Goal: Complete application form

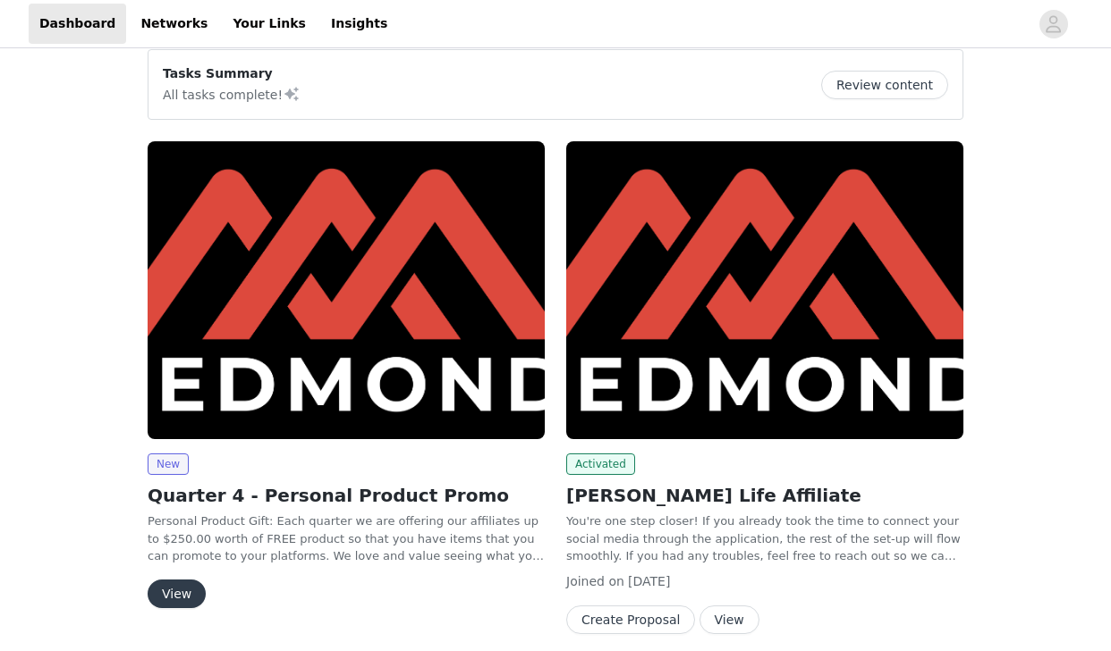
scroll to position [217, 0]
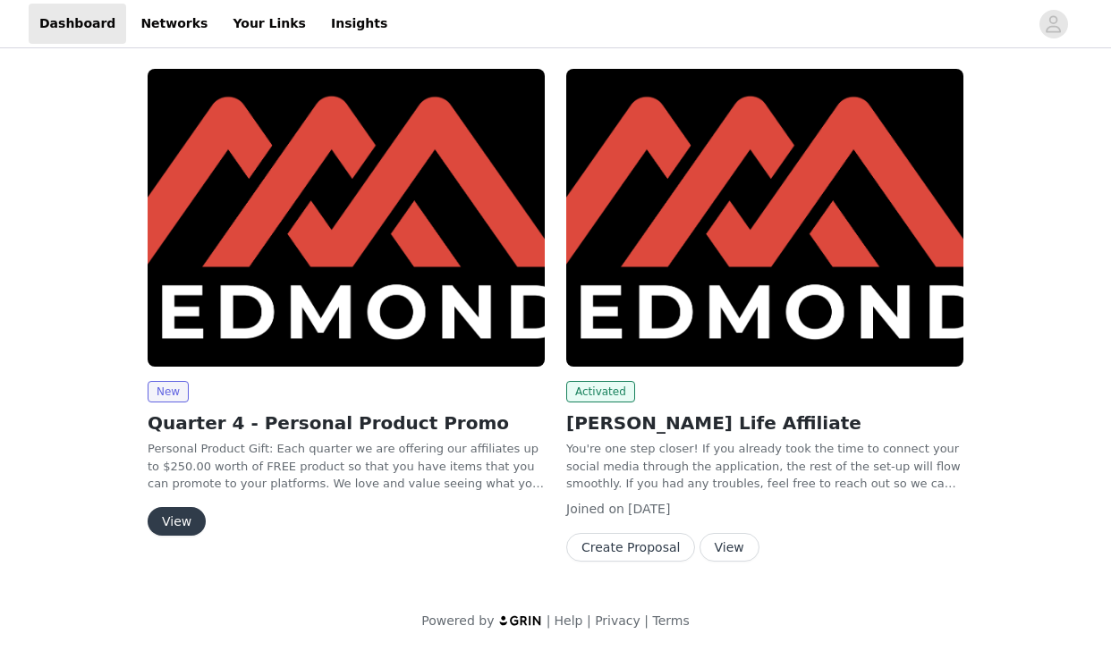
click at [176, 518] on button "View" at bounding box center [177, 521] width 58 height 29
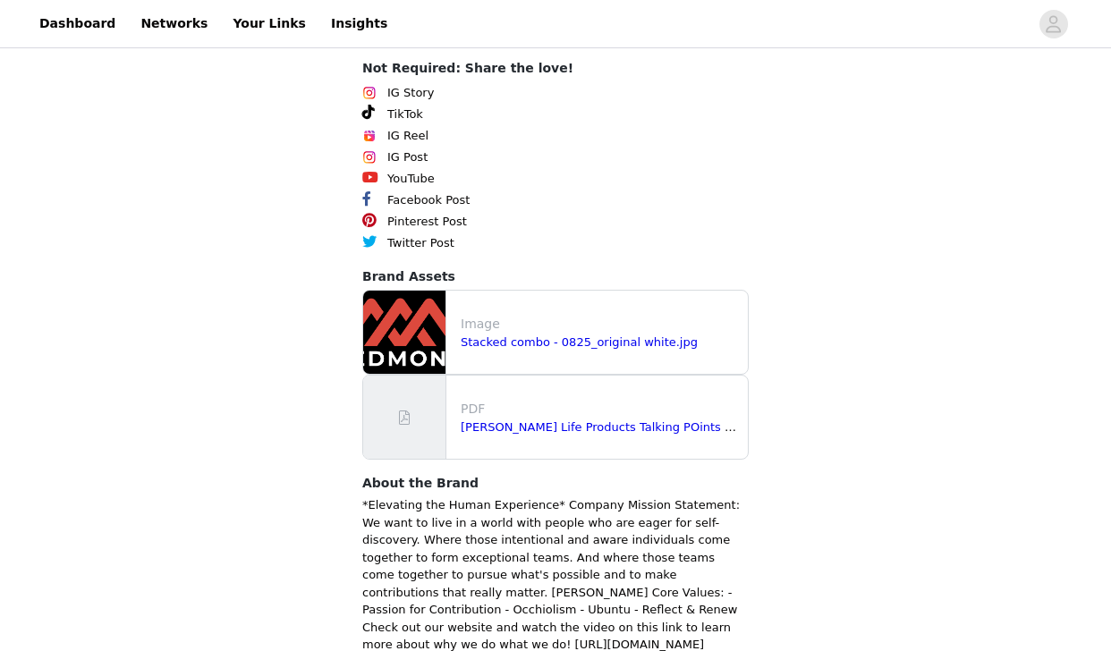
scroll to position [887, 0]
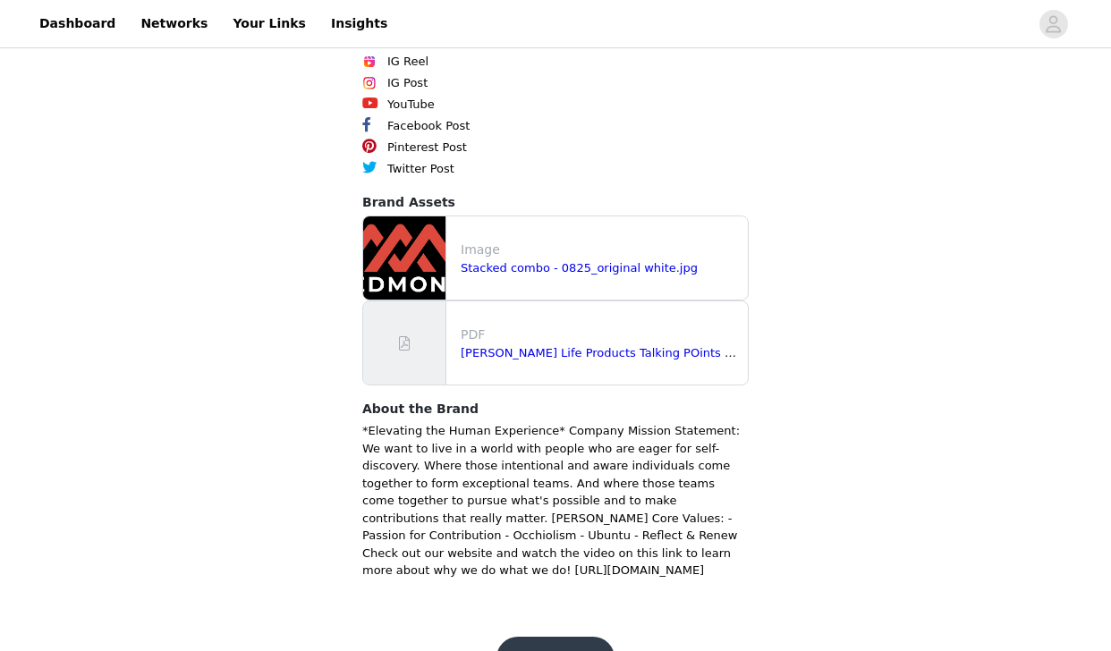
click at [539, 637] on button "Get Started" at bounding box center [556, 658] width 119 height 43
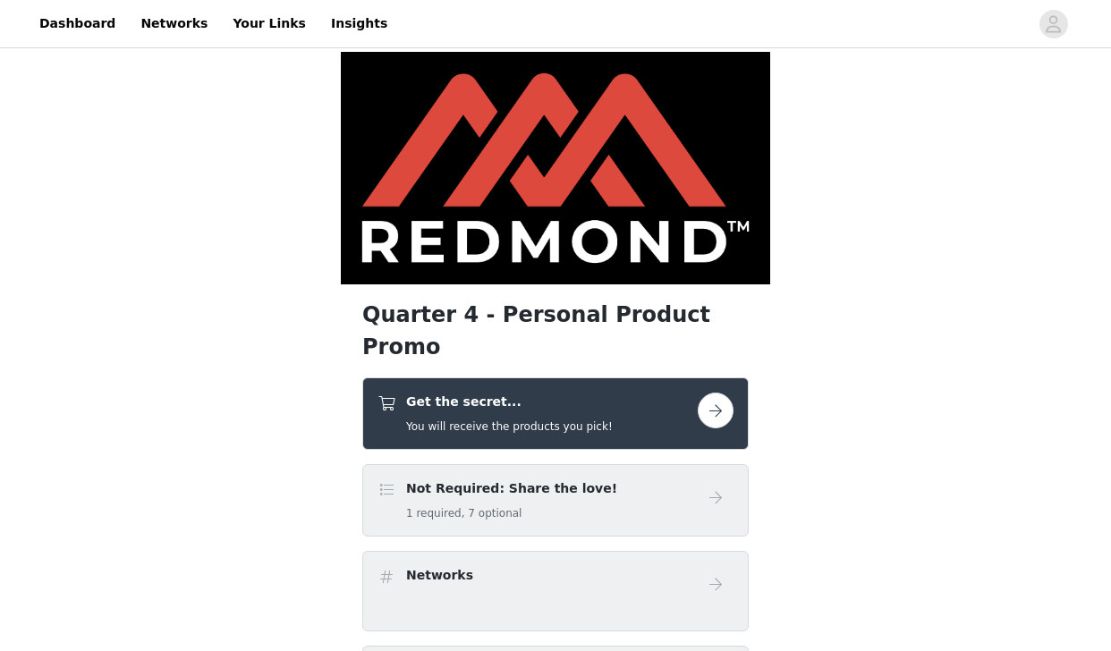
click at [582, 393] on h4 "Get the secret..." at bounding box center [509, 402] width 207 height 19
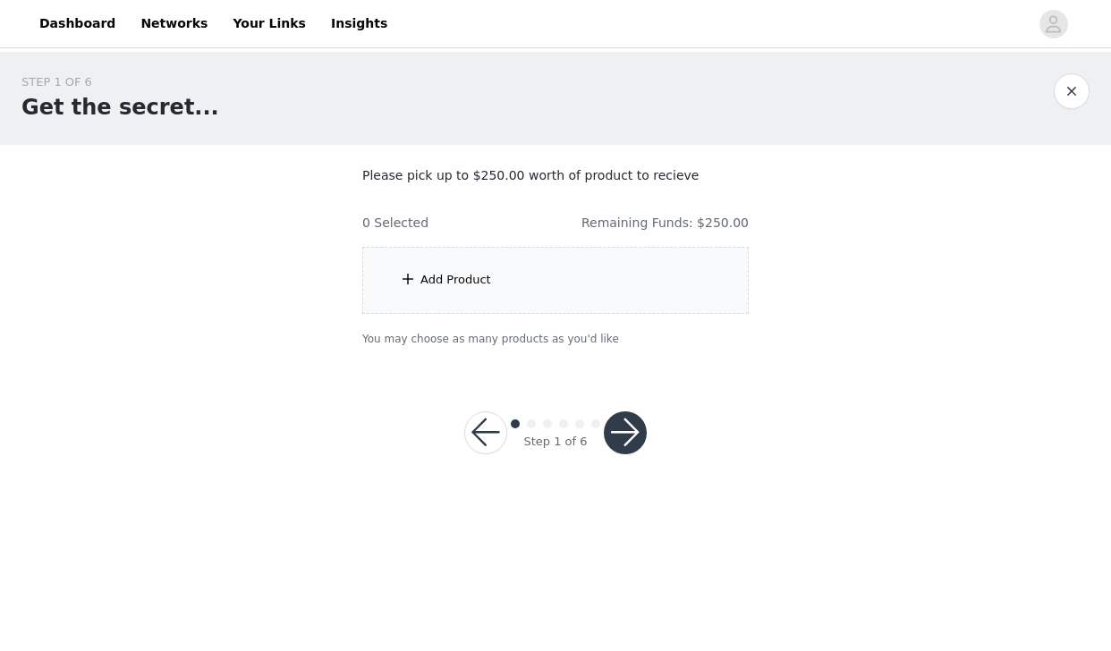
click at [575, 296] on div "Add Product" at bounding box center [555, 280] width 386 height 67
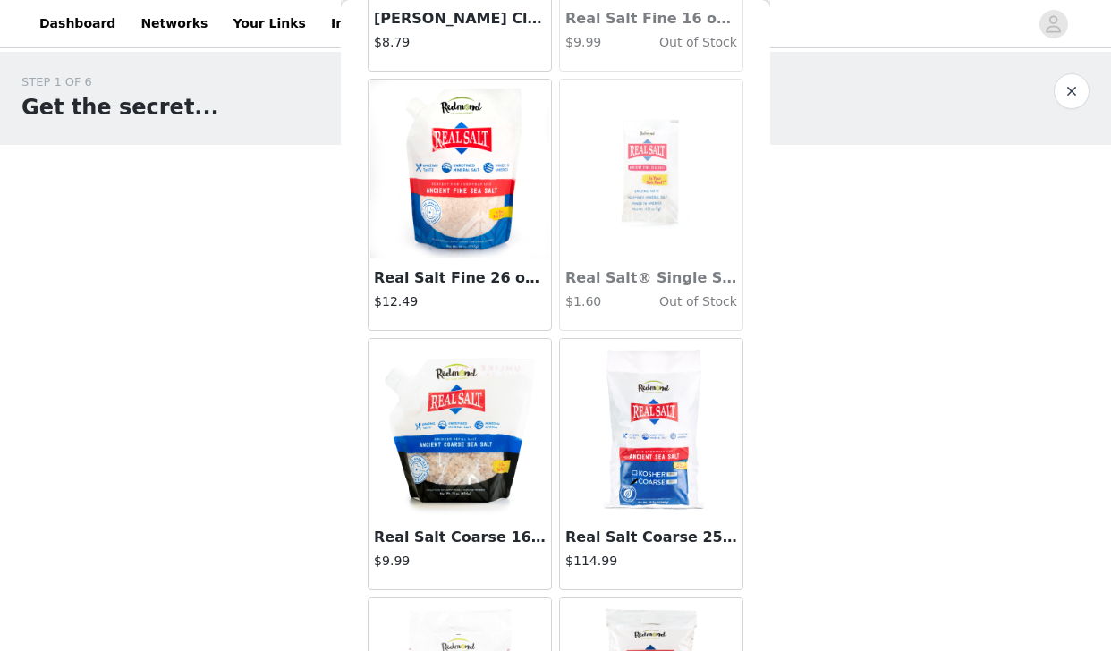
scroll to position [801, 0]
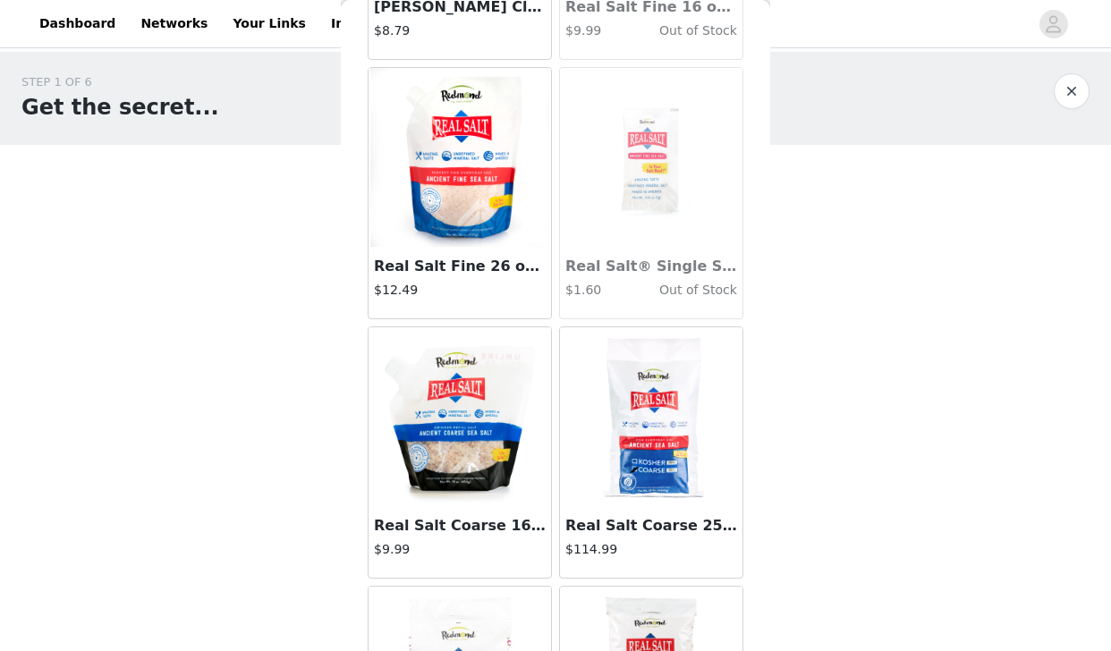
click at [454, 170] on img at bounding box center [459, 157] width 179 height 179
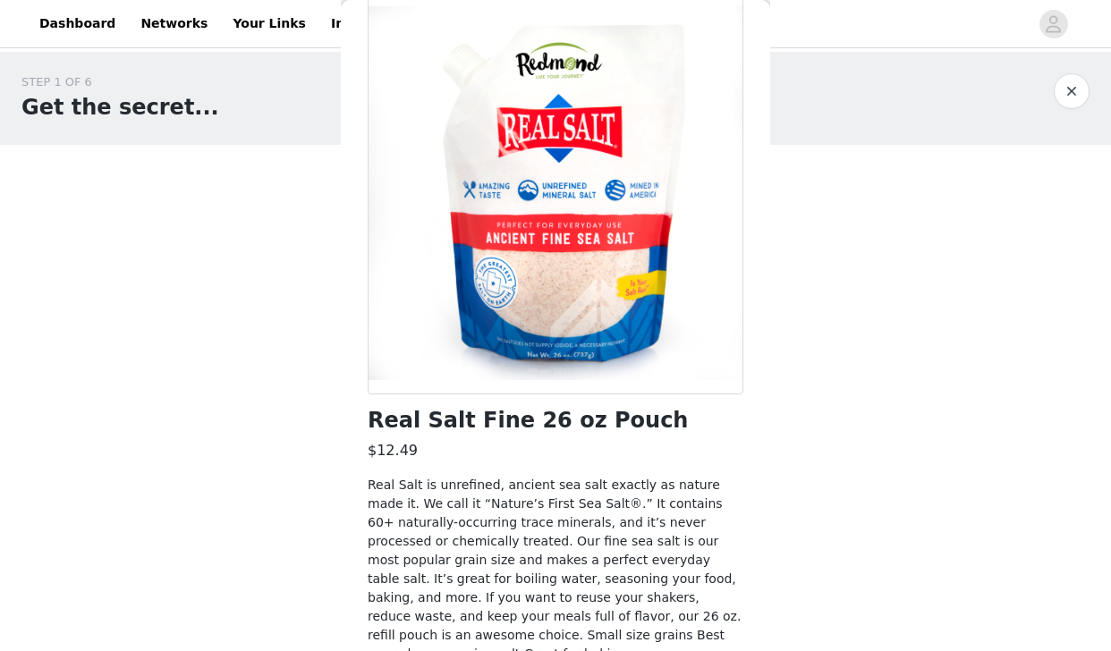
scroll to position [166, 0]
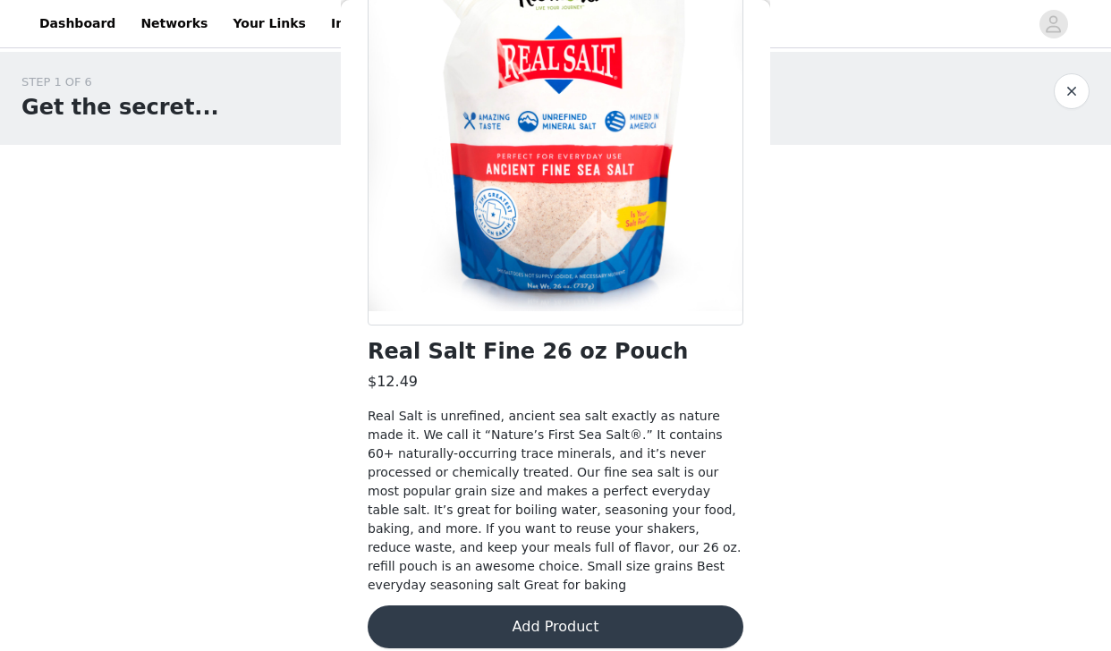
click at [572, 615] on button "Add Product" at bounding box center [556, 627] width 376 height 43
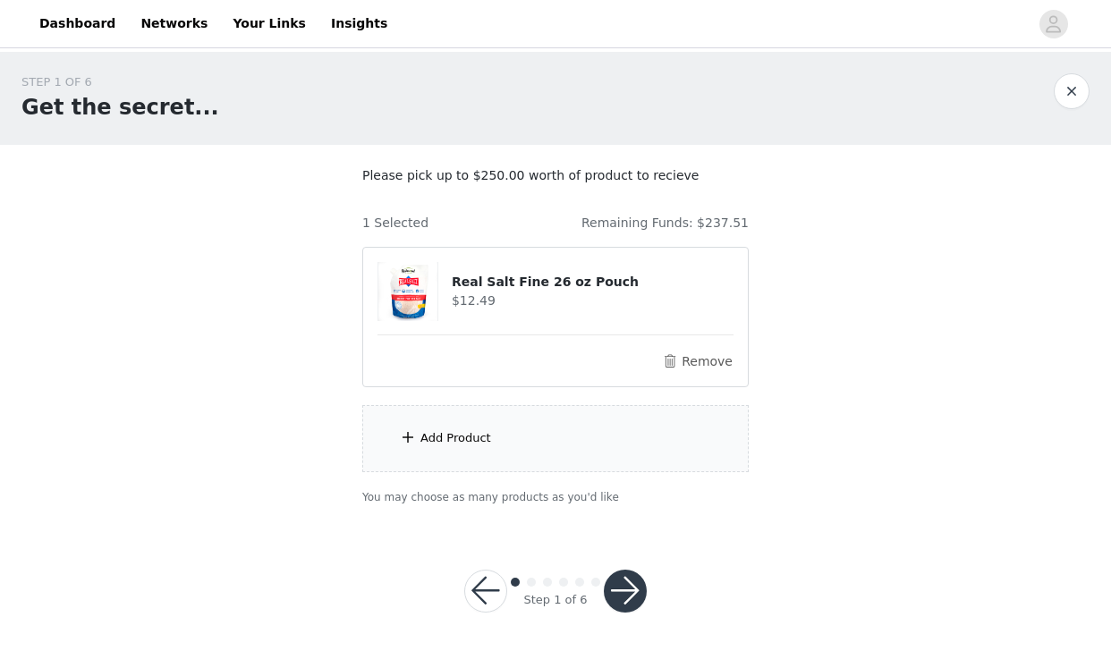
click at [535, 456] on div "Add Product" at bounding box center [555, 438] width 386 height 67
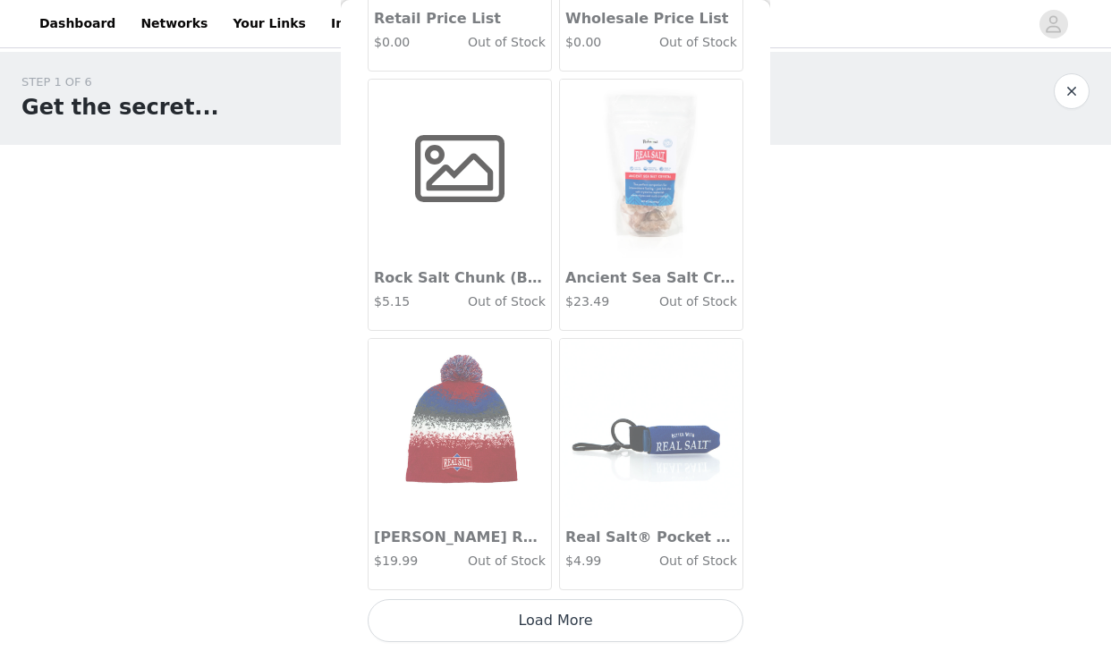
scroll to position [4, 0]
click at [514, 618] on button "Load More" at bounding box center [556, 620] width 376 height 43
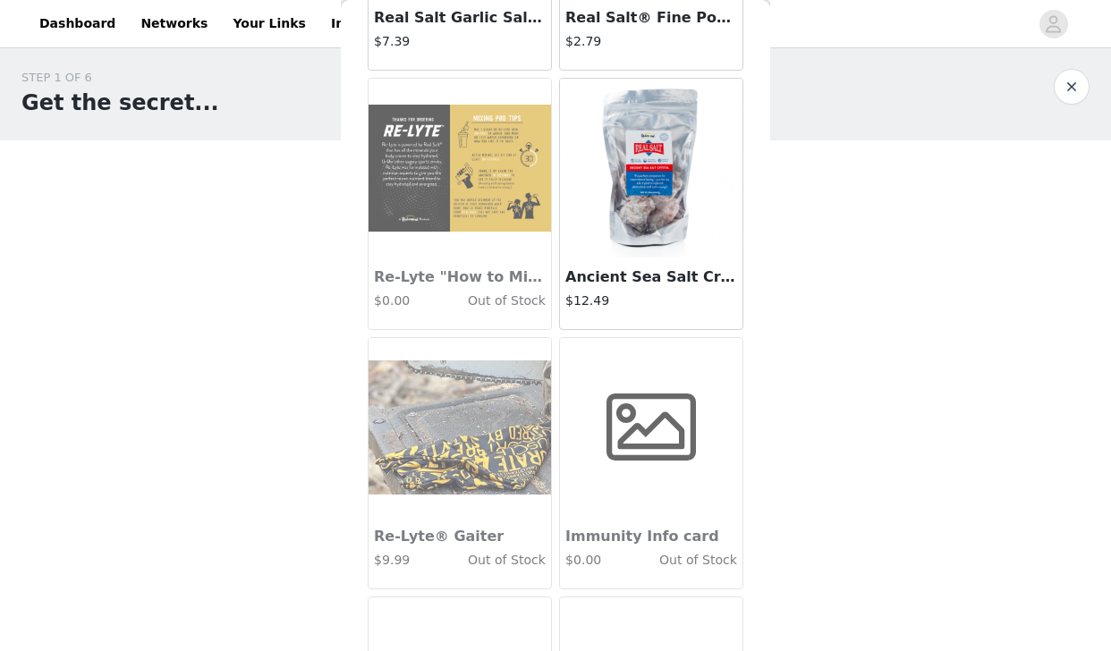
scroll to position [6241, 0]
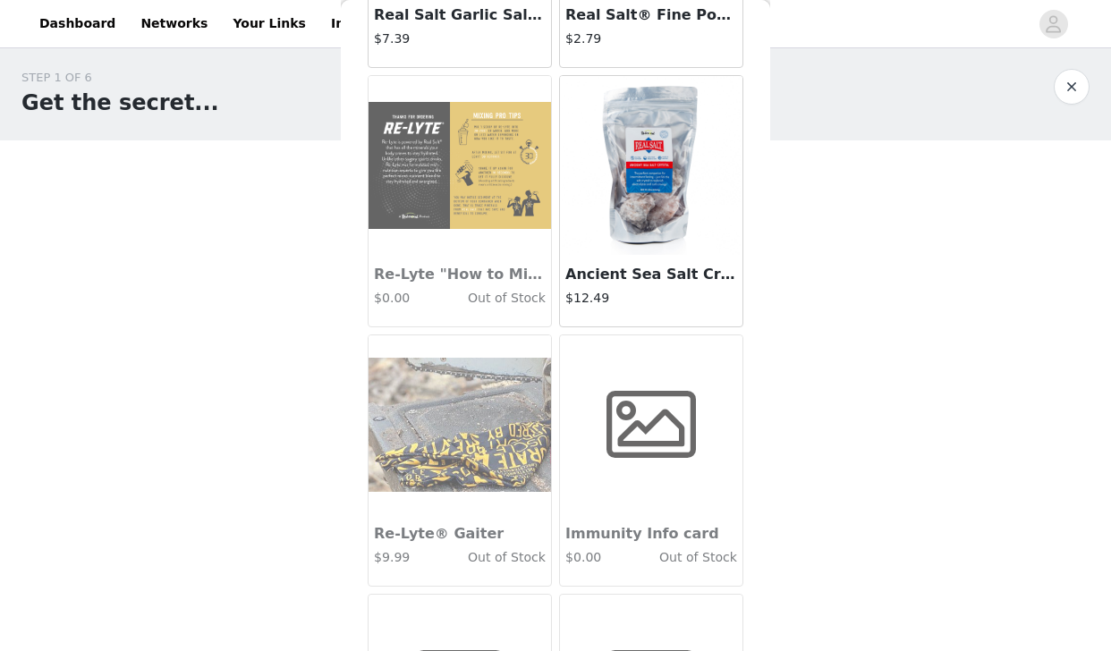
click at [663, 181] on img at bounding box center [651, 165] width 179 height 179
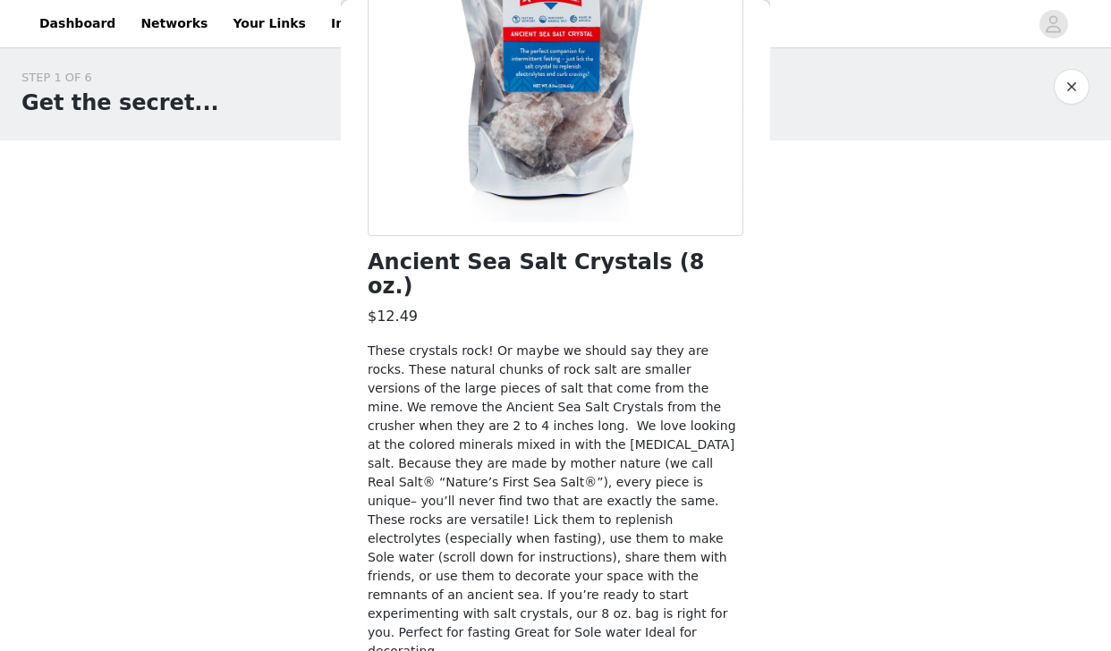
scroll to position [279, 0]
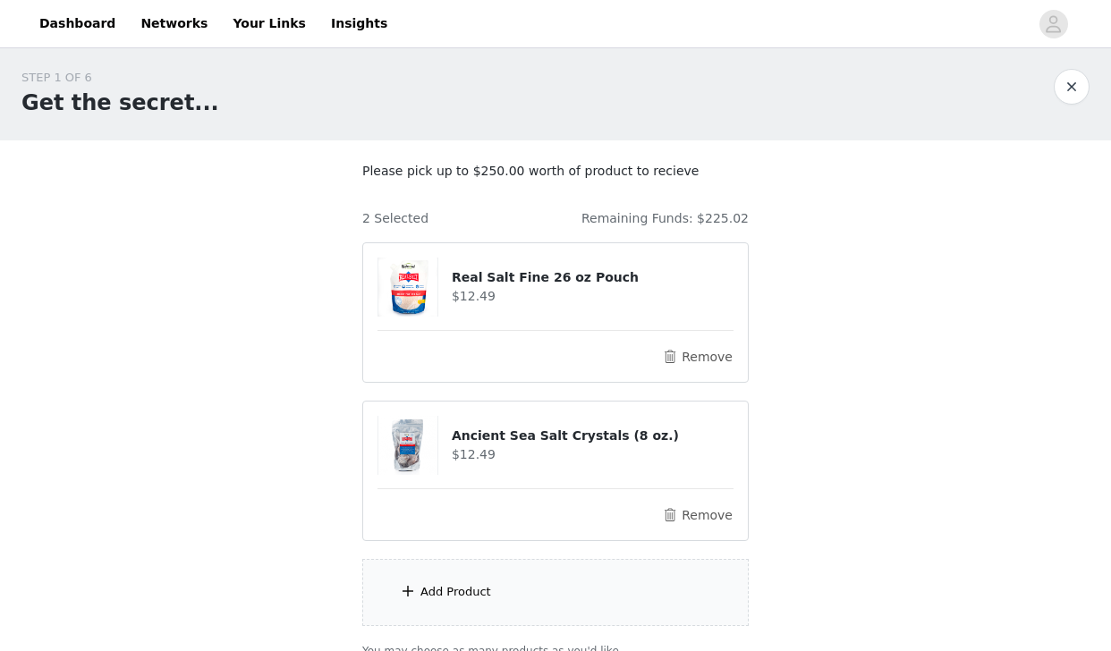
click at [519, 600] on div "Add Product" at bounding box center [555, 592] width 386 height 67
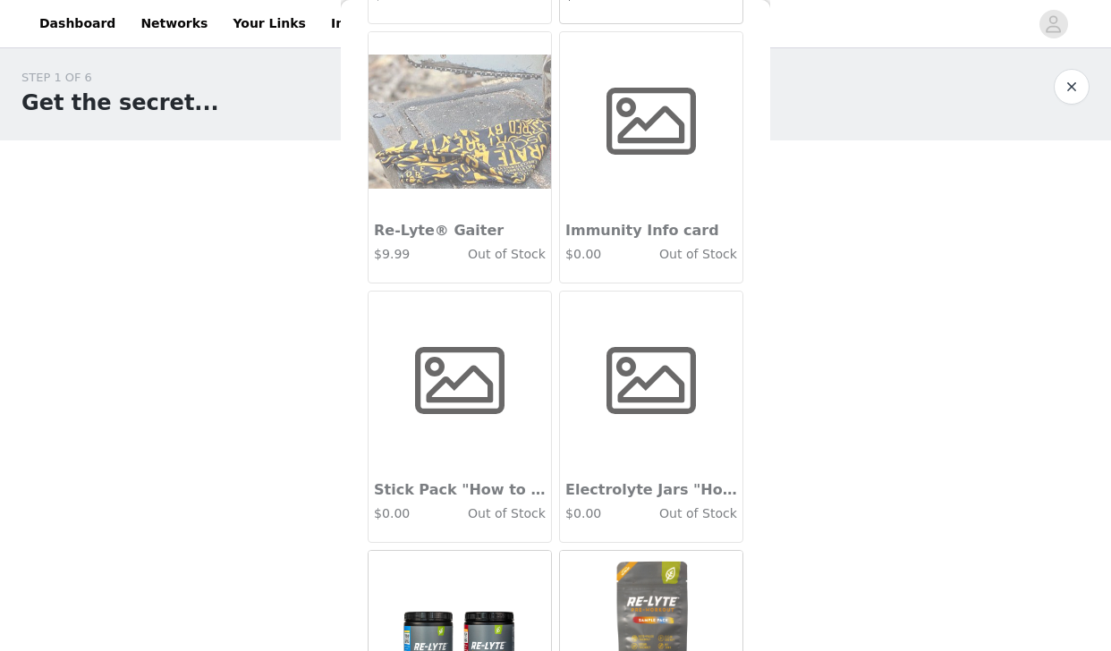
scroll to position [6547, 0]
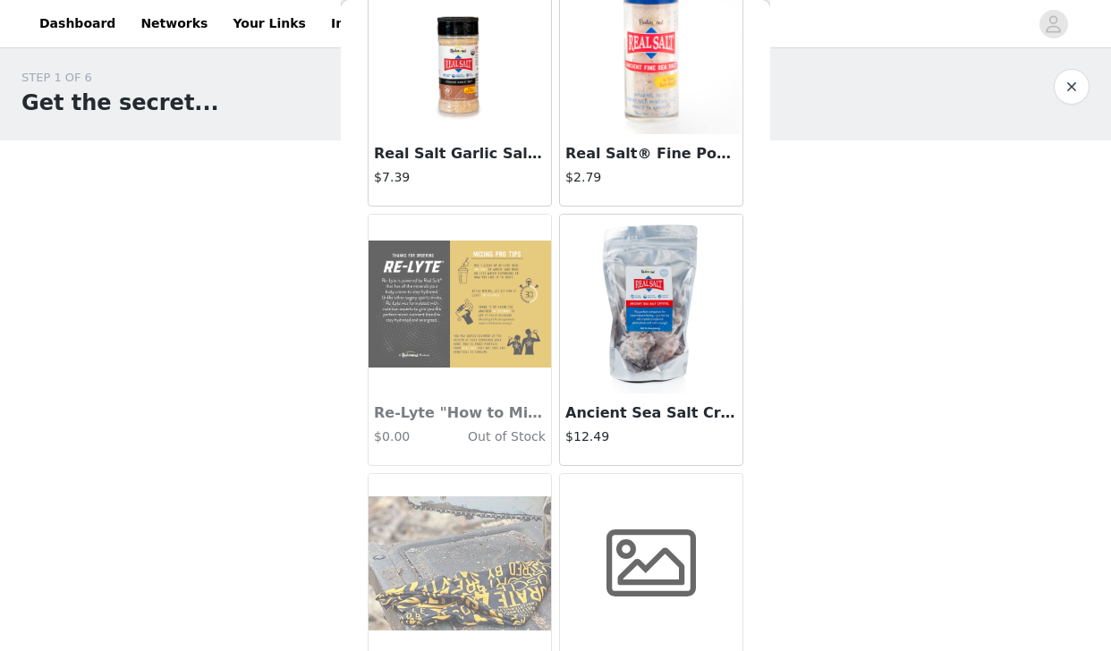
click at [646, 321] on img at bounding box center [651, 304] width 179 height 179
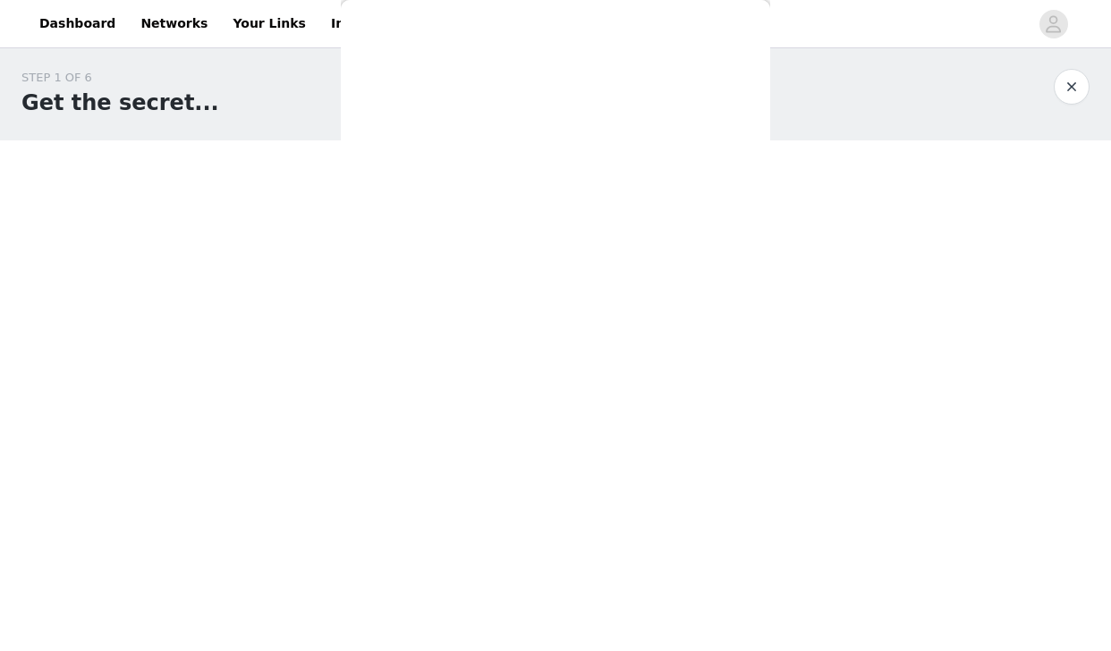
scroll to position [279, 0]
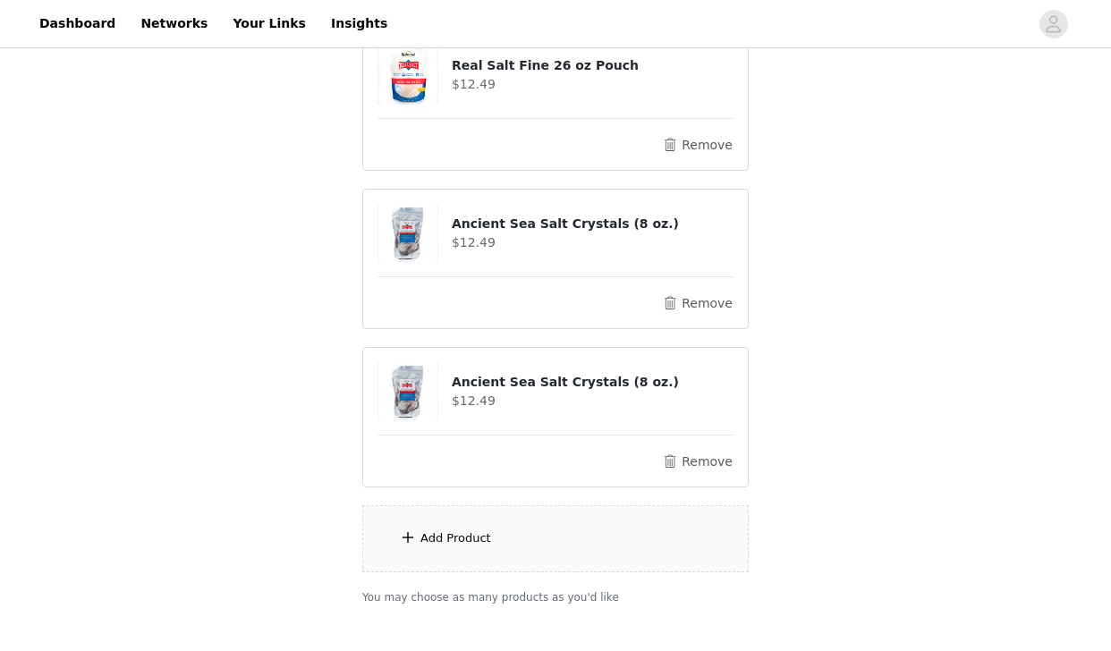
scroll to position [321, 0]
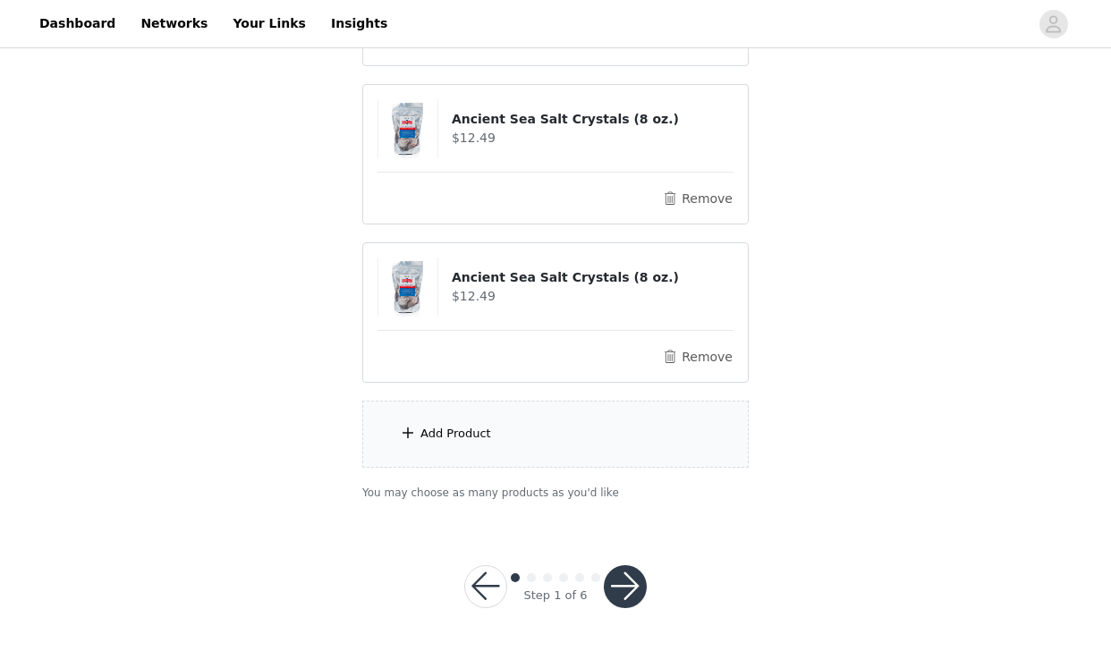
click at [478, 440] on div "Add Product" at bounding box center [455, 434] width 71 height 18
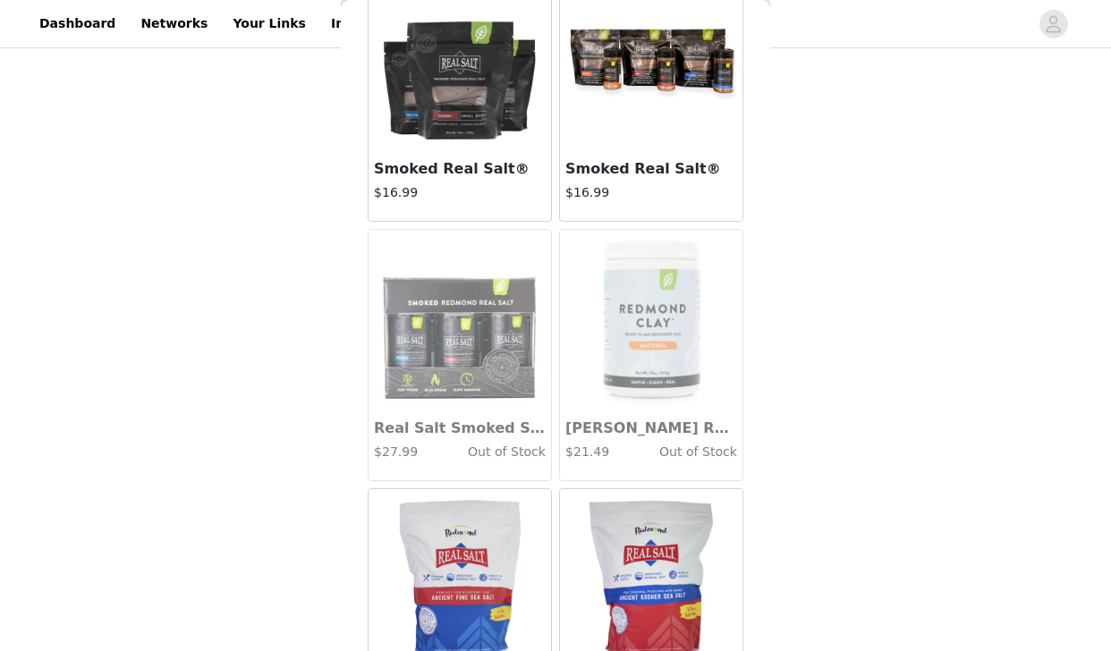
scroll to position [9204, 0]
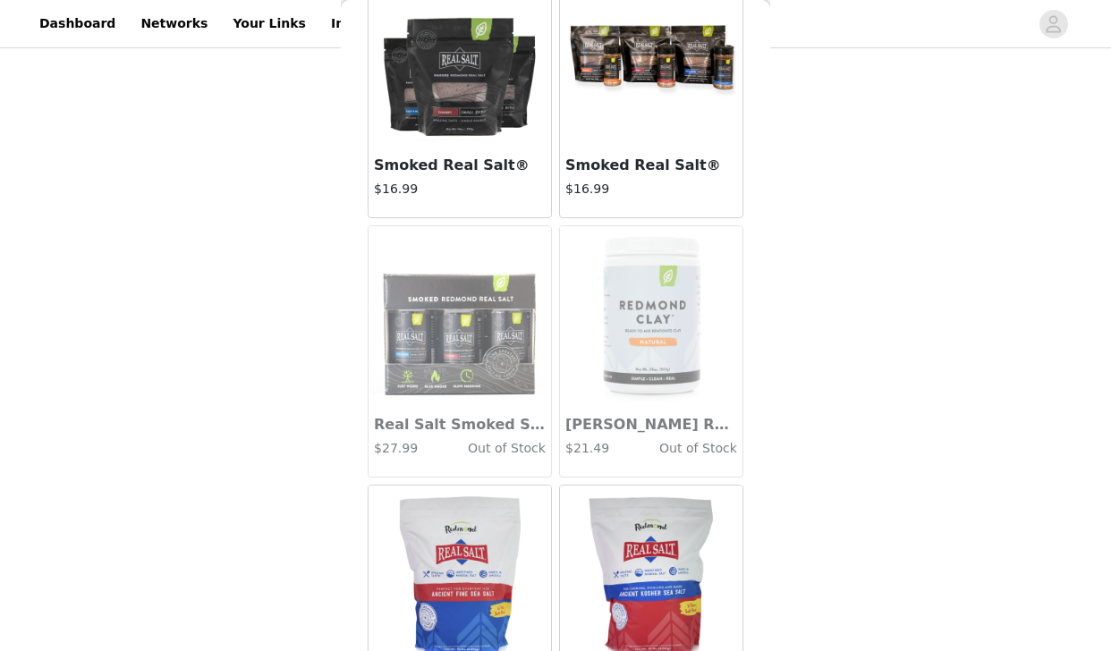
click at [458, 162] on h3 "Smoked Real Salt®" at bounding box center [460, 165] width 172 height 21
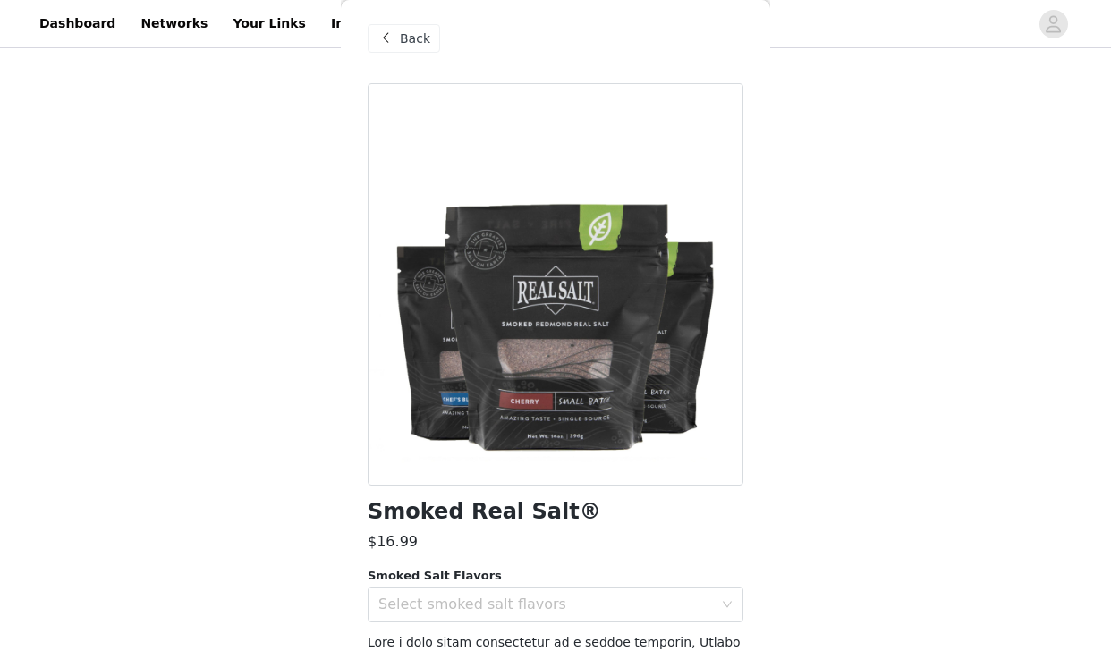
scroll to position [0, 0]
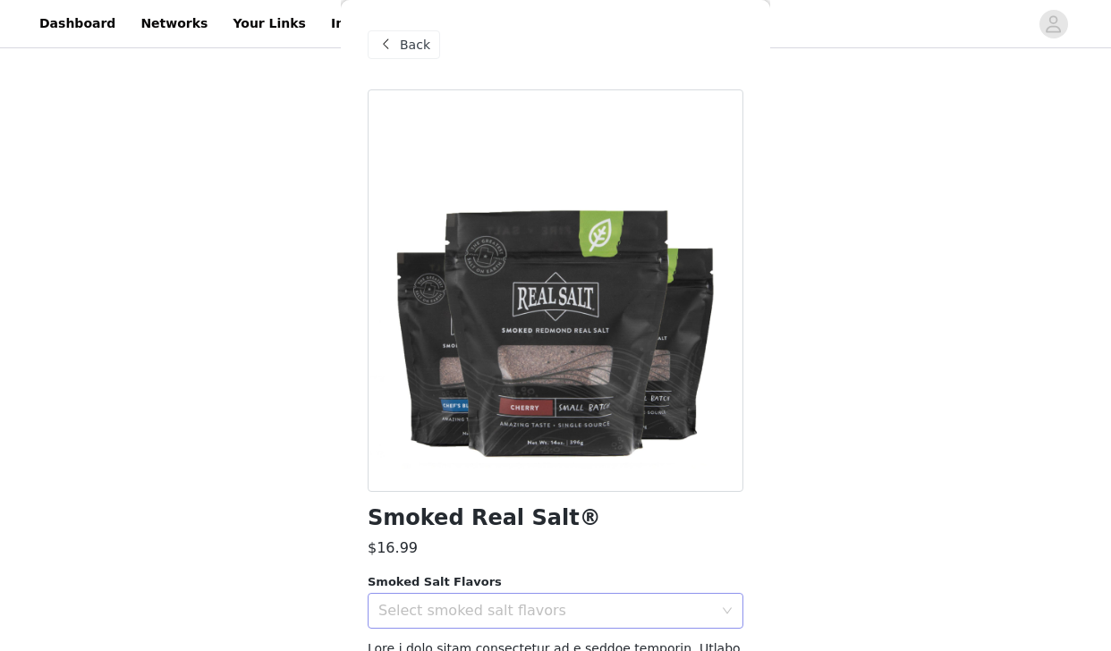
click at [492, 612] on div "Select smoked salt flavors" at bounding box center [545, 611] width 335 height 18
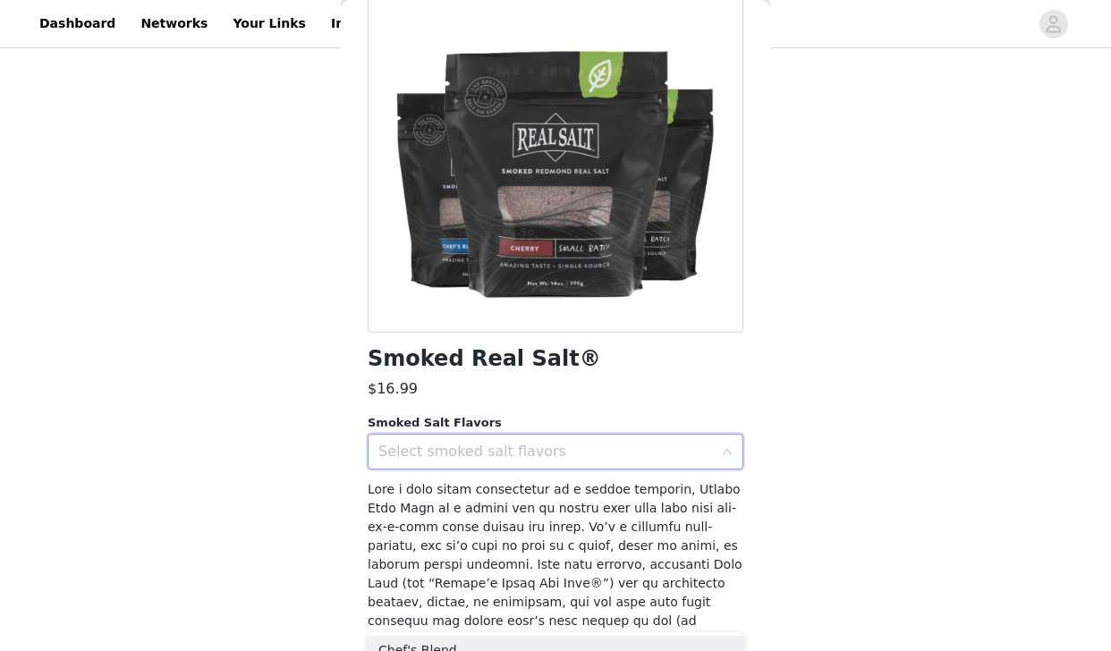
scroll to position [160, 0]
click at [472, 454] on div "Select smoked salt flavors" at bounding box center [545, 451] width 335 height 18
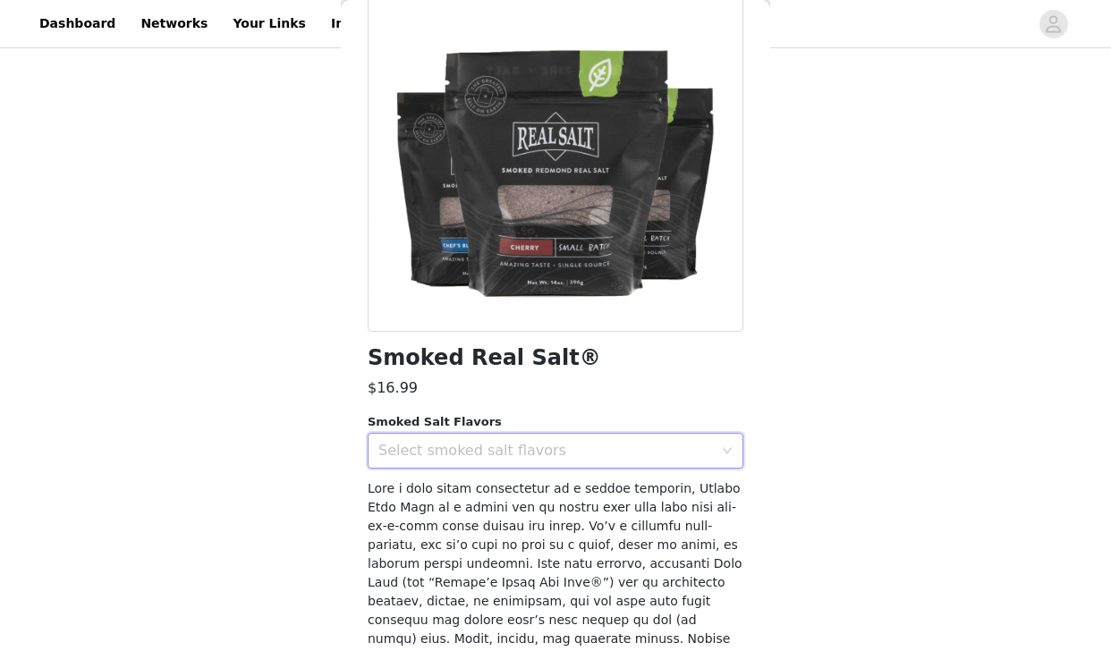
click at [529, 444] on div "Select smoked salt flavors" at bounding box center [545, 451] width 335 height 18
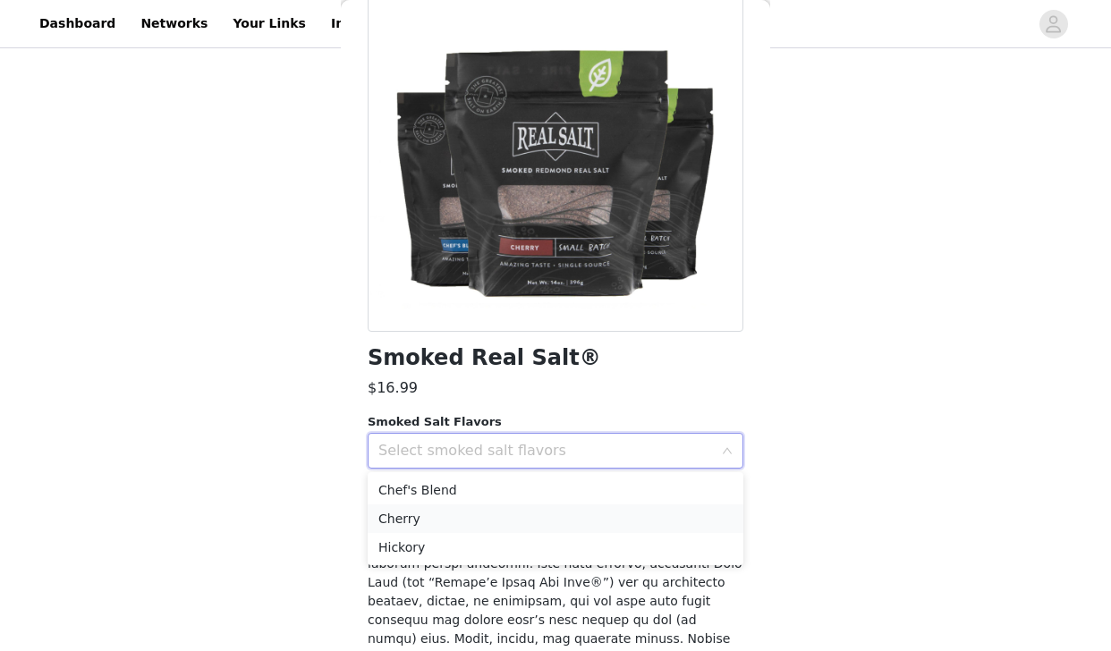
click at [508, 520] on li "Cherry" at bounding box center [556, 519] width 376 height 29
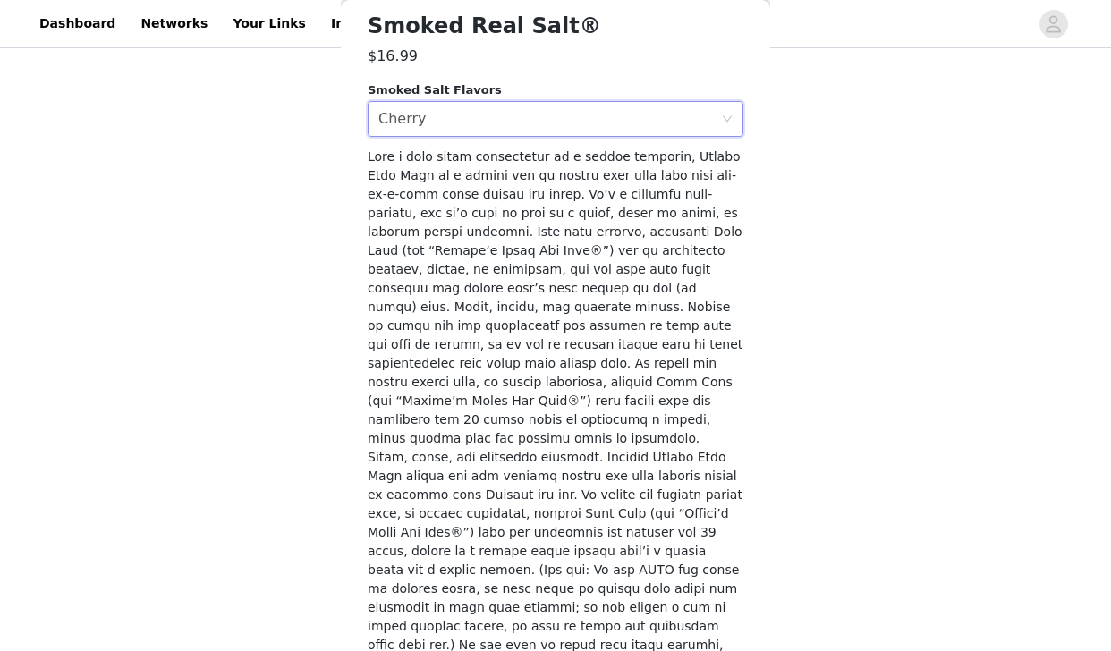
scroll to position [664, 0]
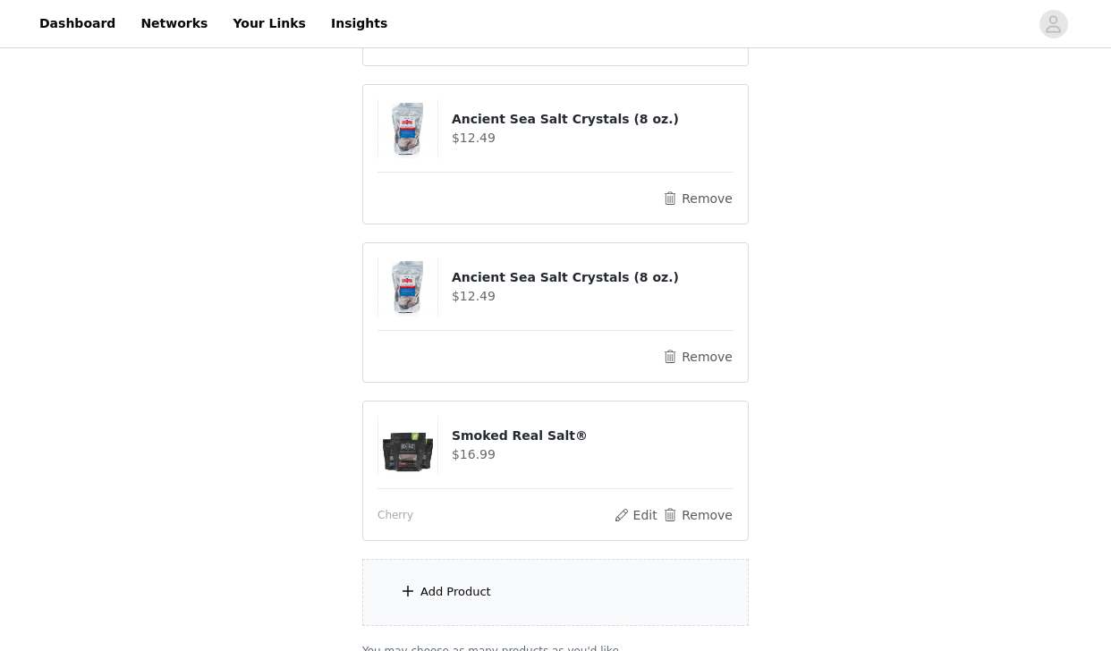
scroll to position [480, 0]
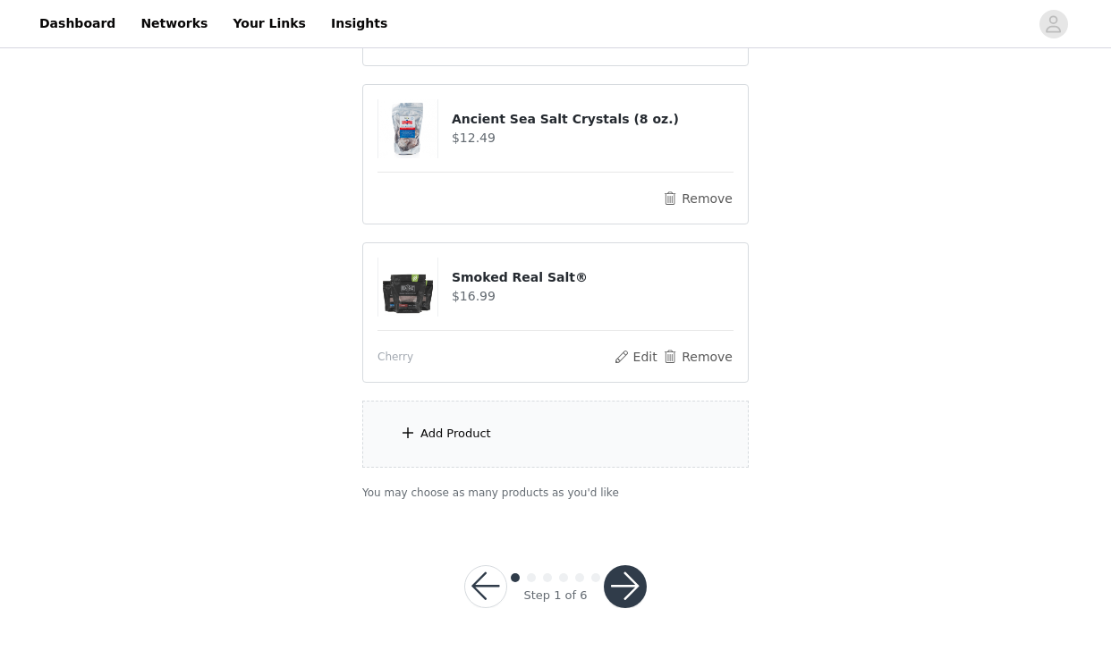
click at [498, 439] on div "Add Product" at bounding box center [555, 434] width 386 height 67
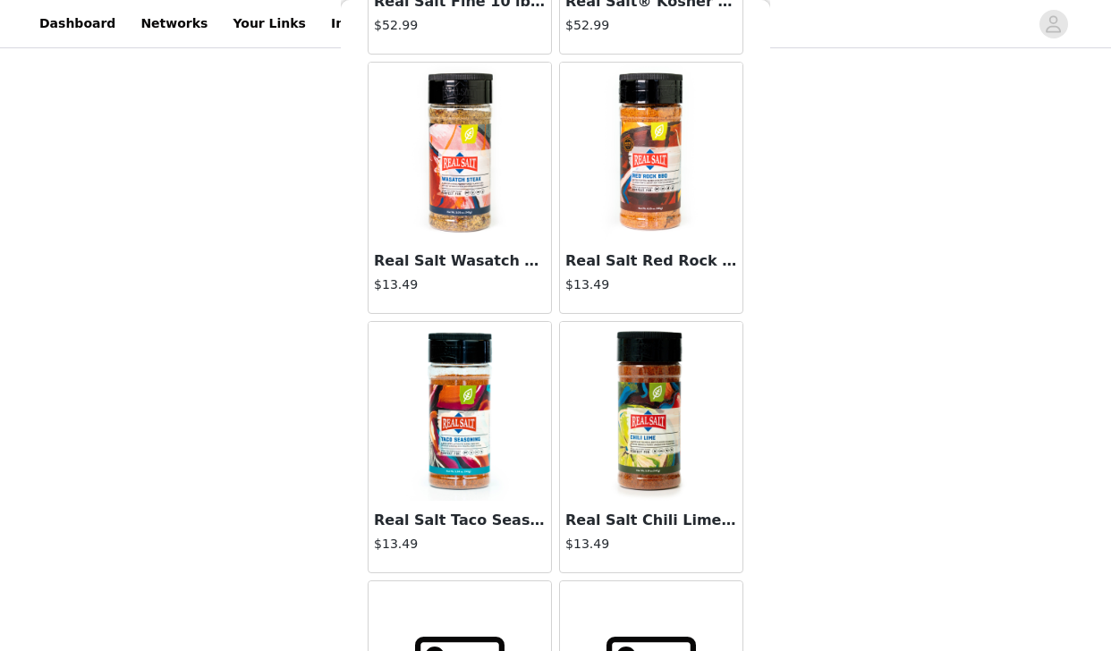
scroll to position [9892, 0]
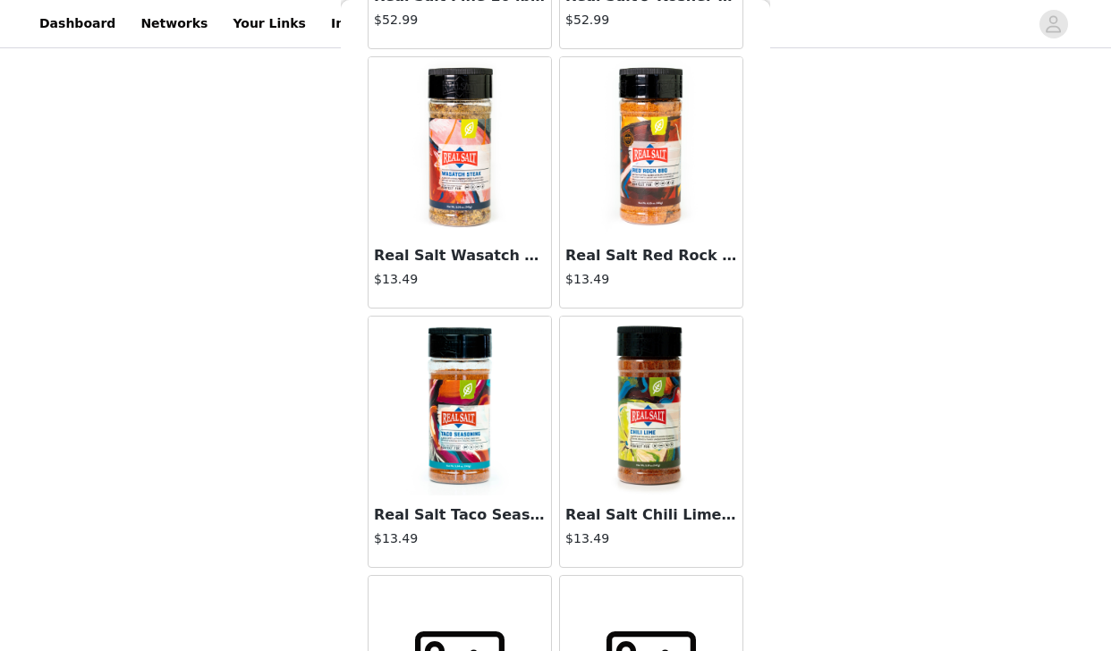
click at [461, 428] on img at bounding box center [459, 406] width 179 height 179
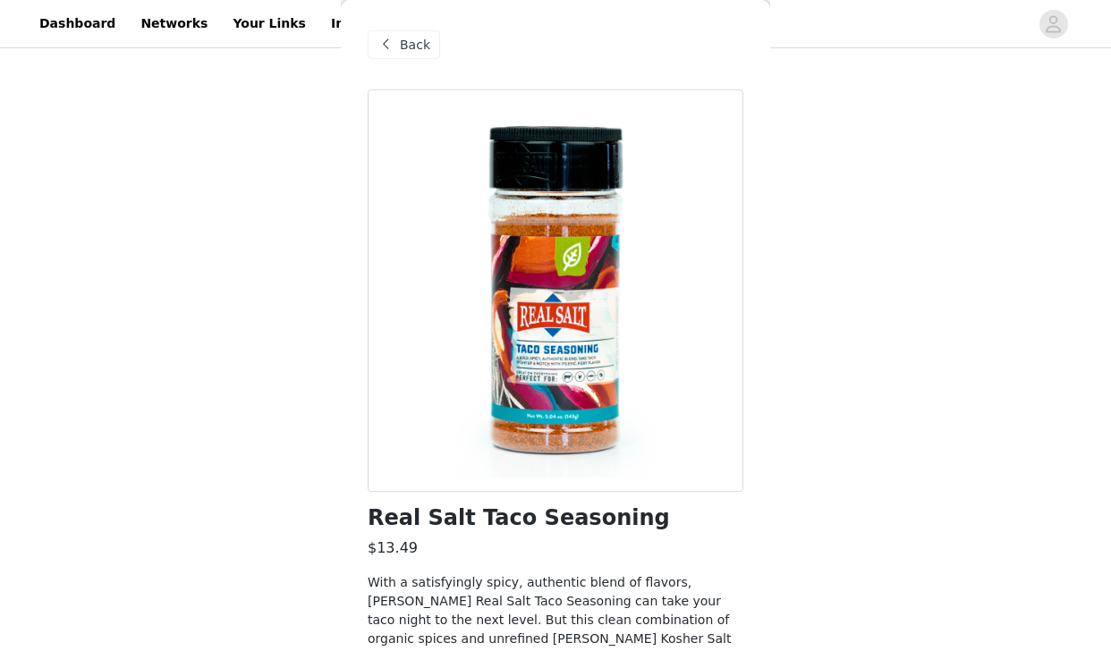
scroll to position [148, 0]
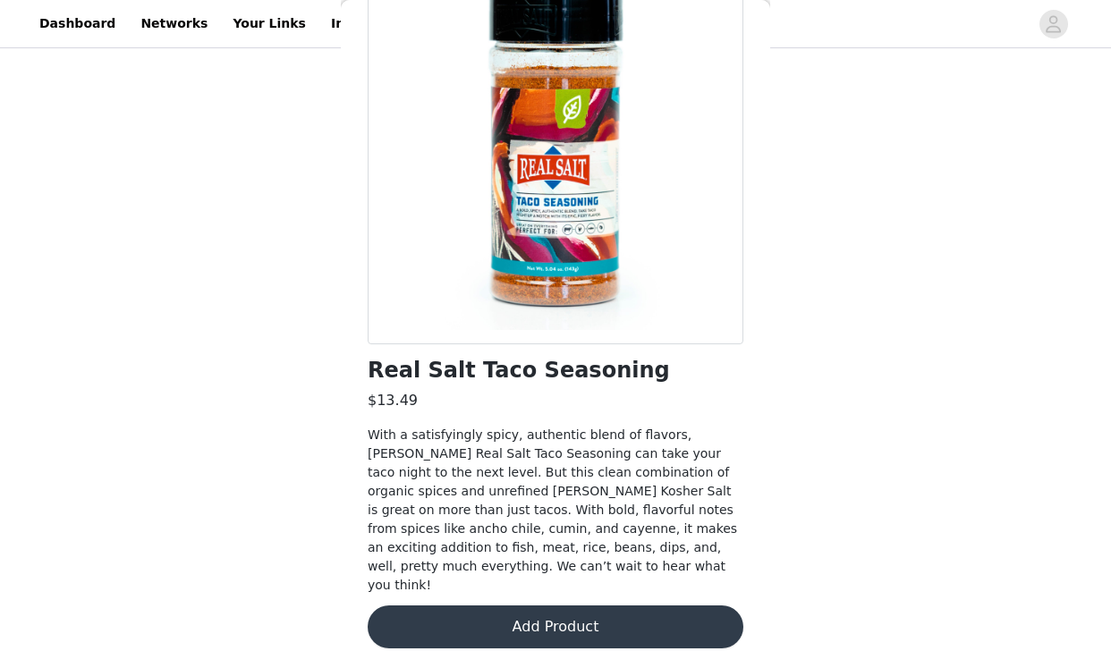
click at [471, 613] on button "Add Product" at bounding box center [556, 627] width 376 height 43
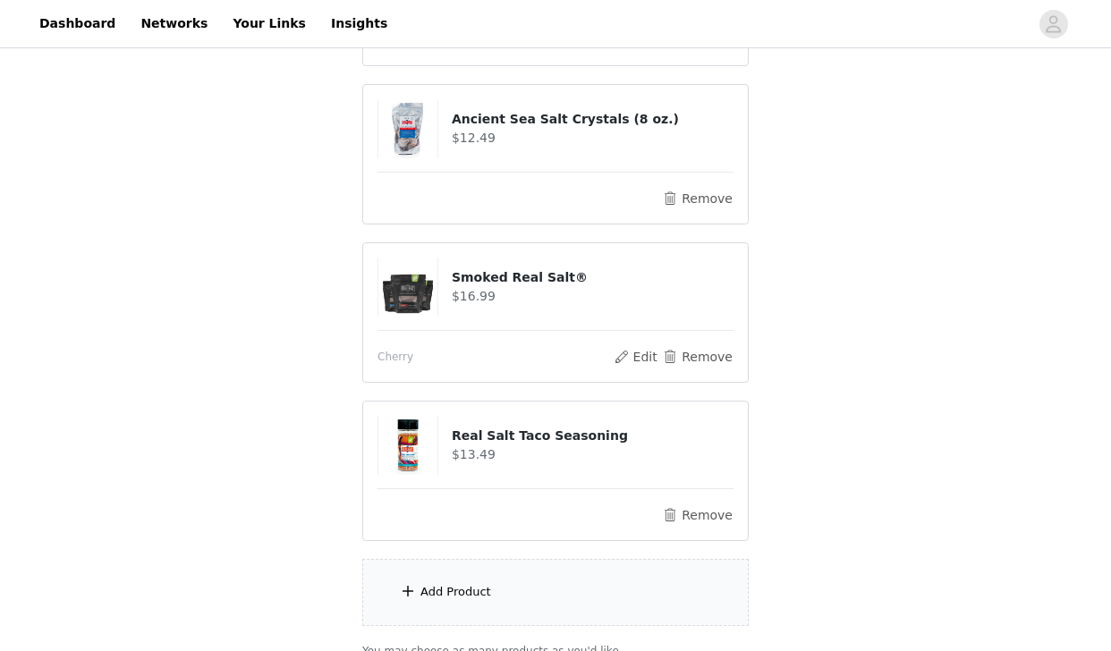
scroll to position [491, 0]
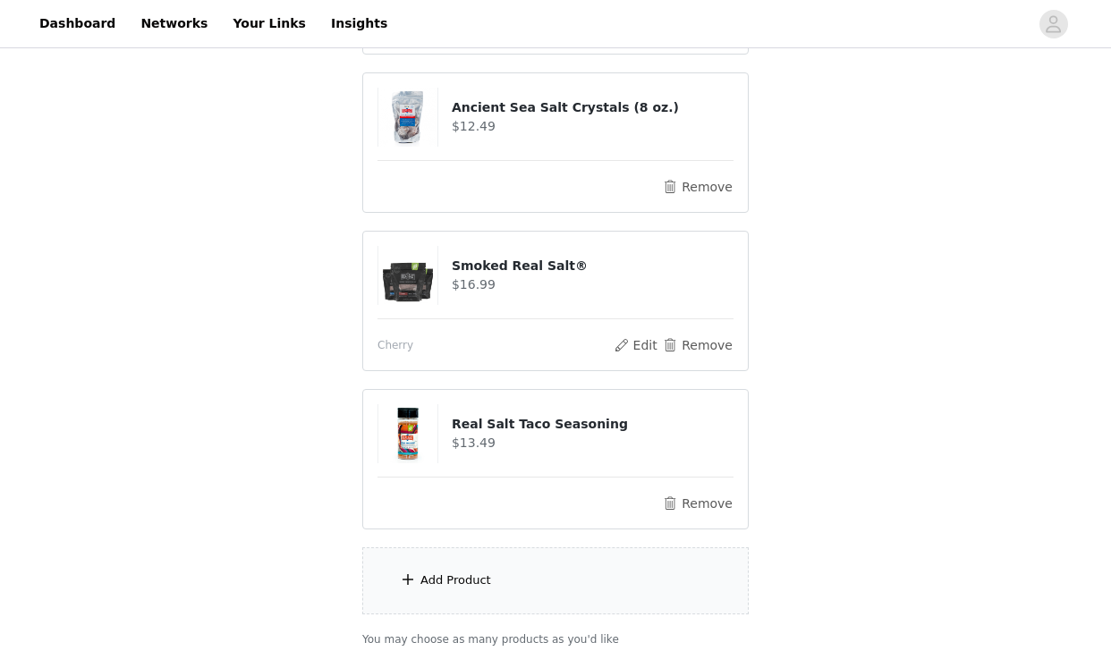
click at [480, 583] on div "Add Product" at bounding box center [455, 581] width 71 height 18
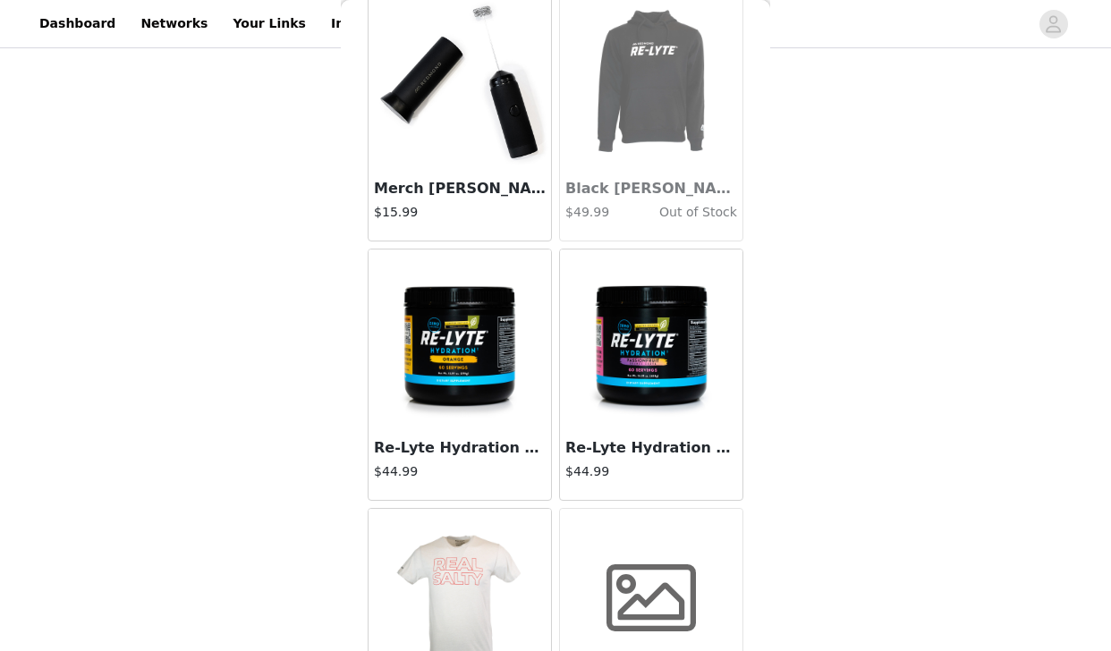
scroll to position [13710, 0]
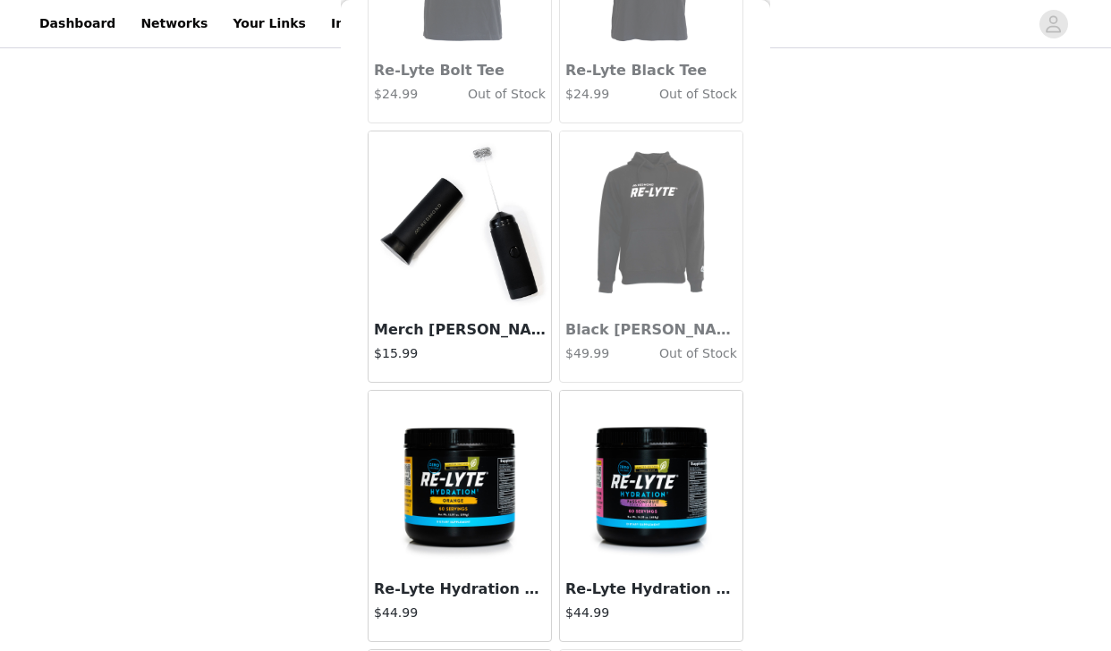
click at [431, 245] on img at bounding box center [459, 221] width 179 height 179
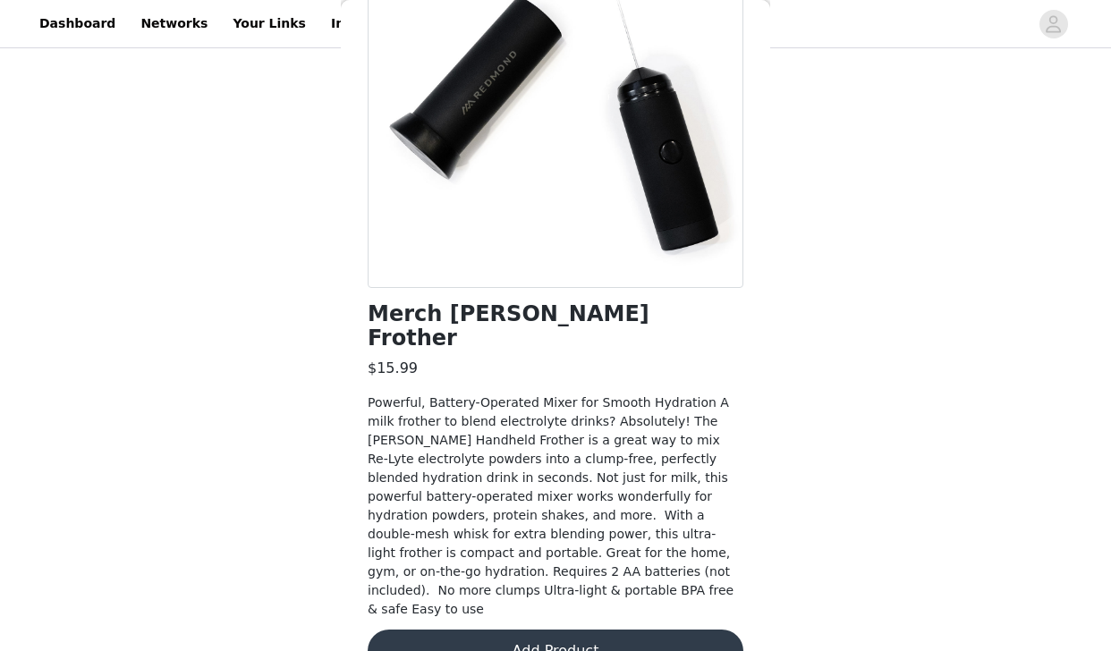
scroll to position [573, 0]
click at [507, 630] on button "Add Product" at bounding box center [556, 651] width 376 height 43
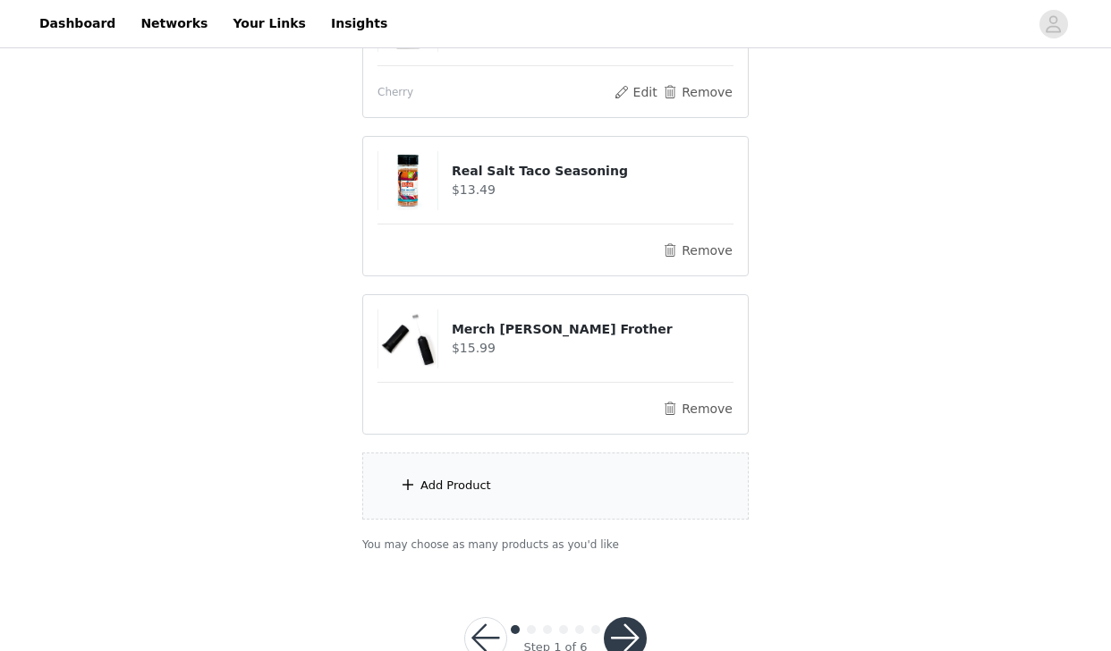
scroll to position [796, 0]
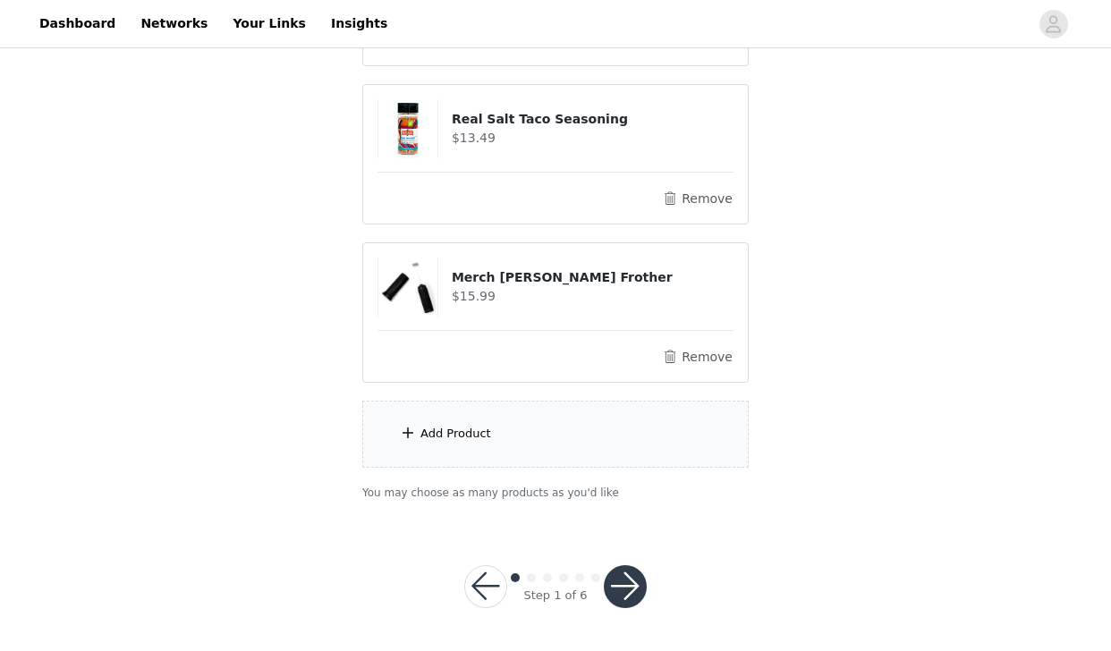
click at [530, 438] on div "Add Product" at bounding box center [555, 434] width 386 height 67
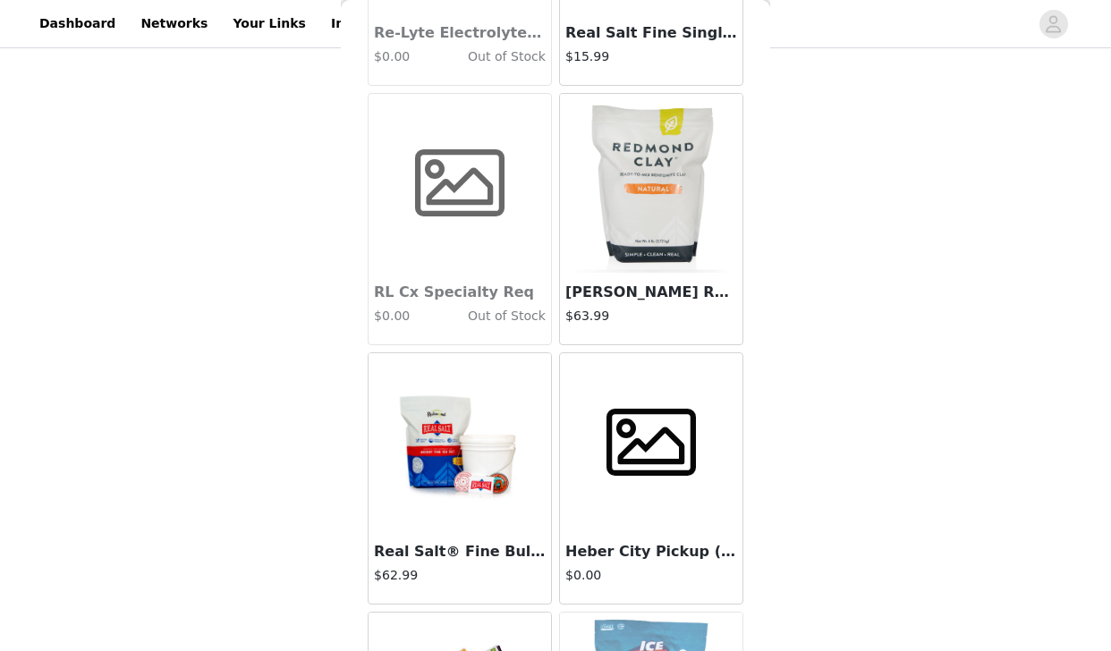
scroll to position [10891, 0]
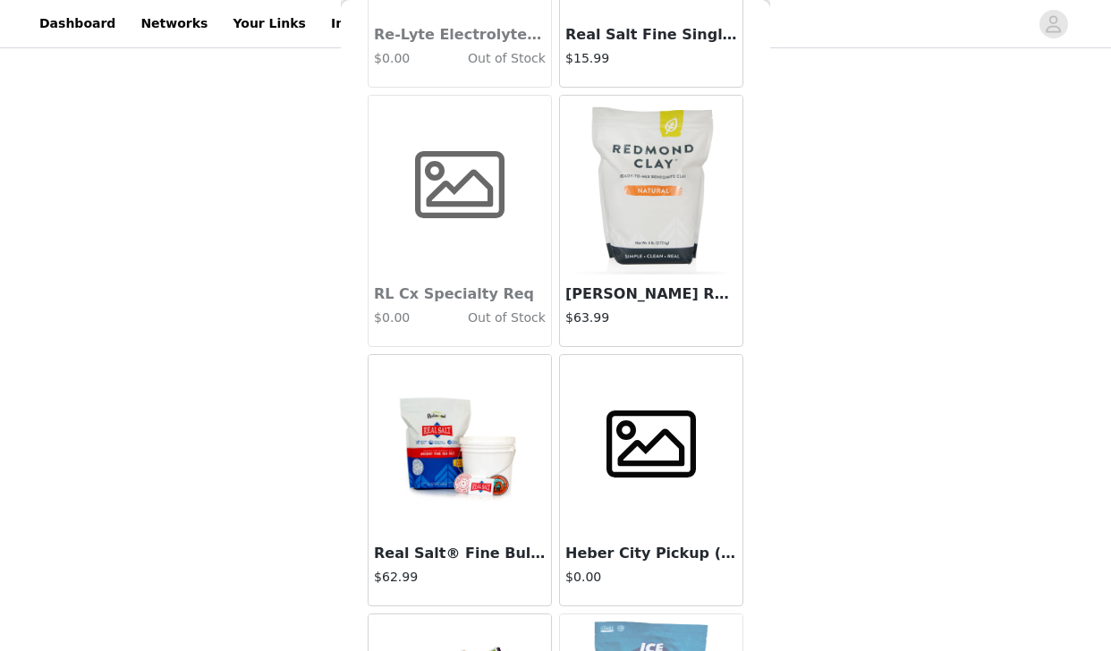
click at [475, 471] on img at bounding box center [460, 445] width 183 height 122
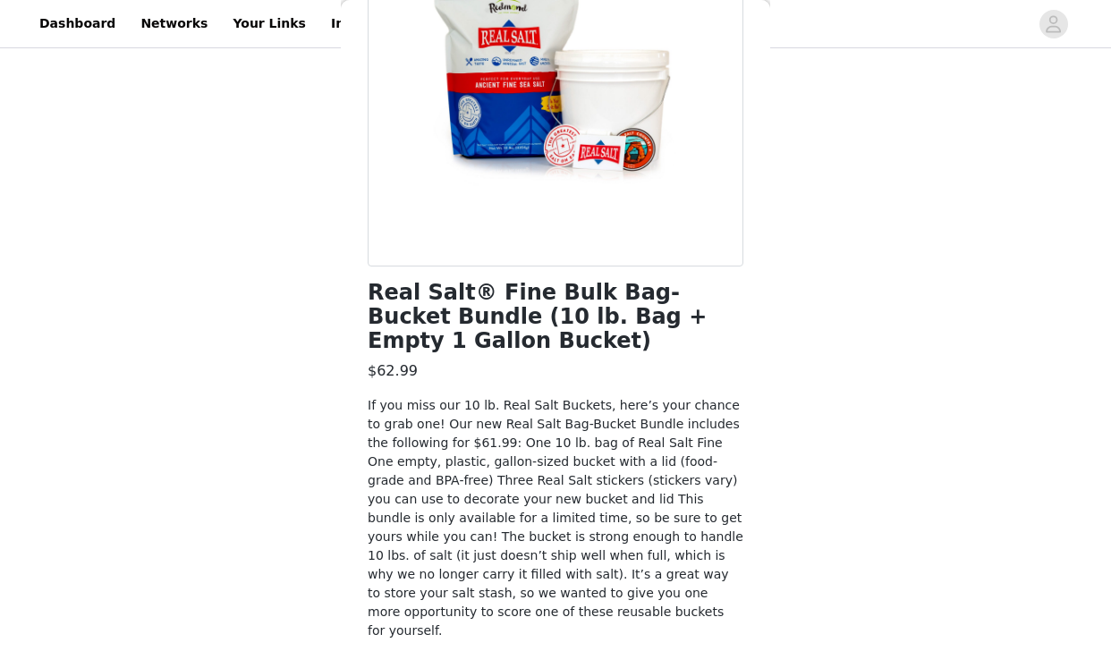
scroll to position [252, 0]
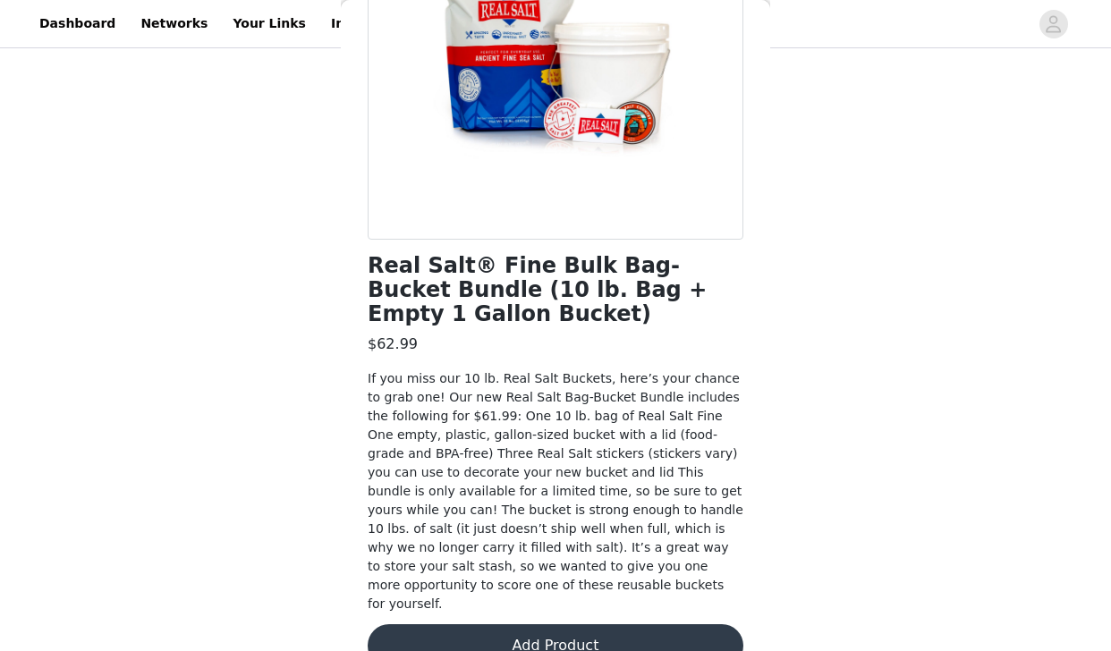
click at [480, 624] on button "Add Product" at bounding box center [556, 645] width 376 height 43
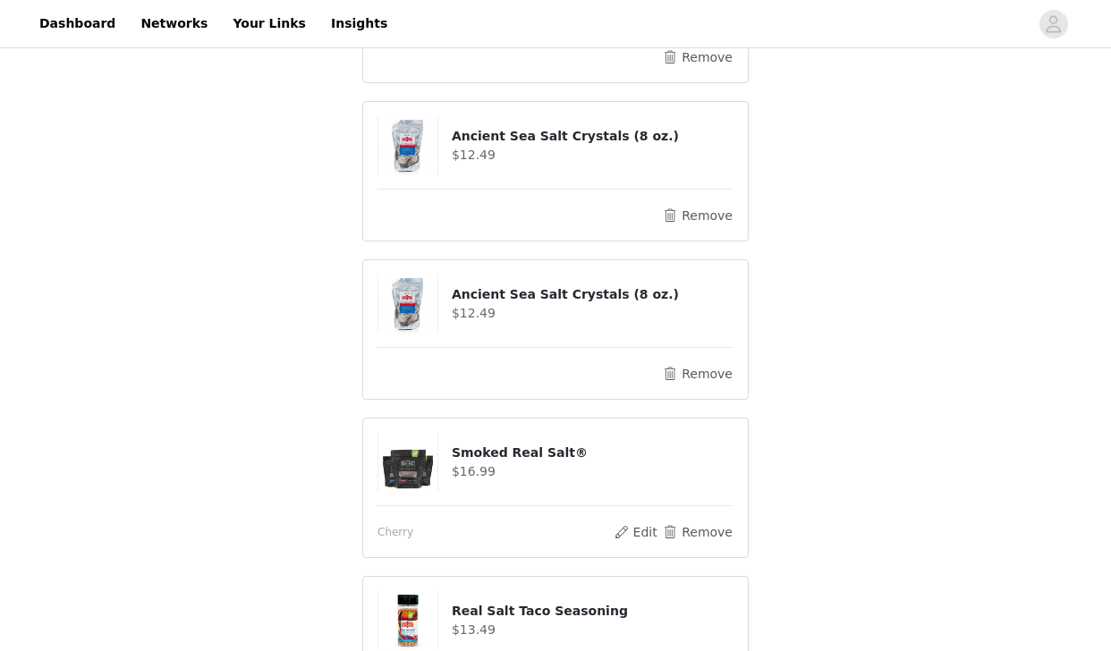
scroll to position [955, 0]
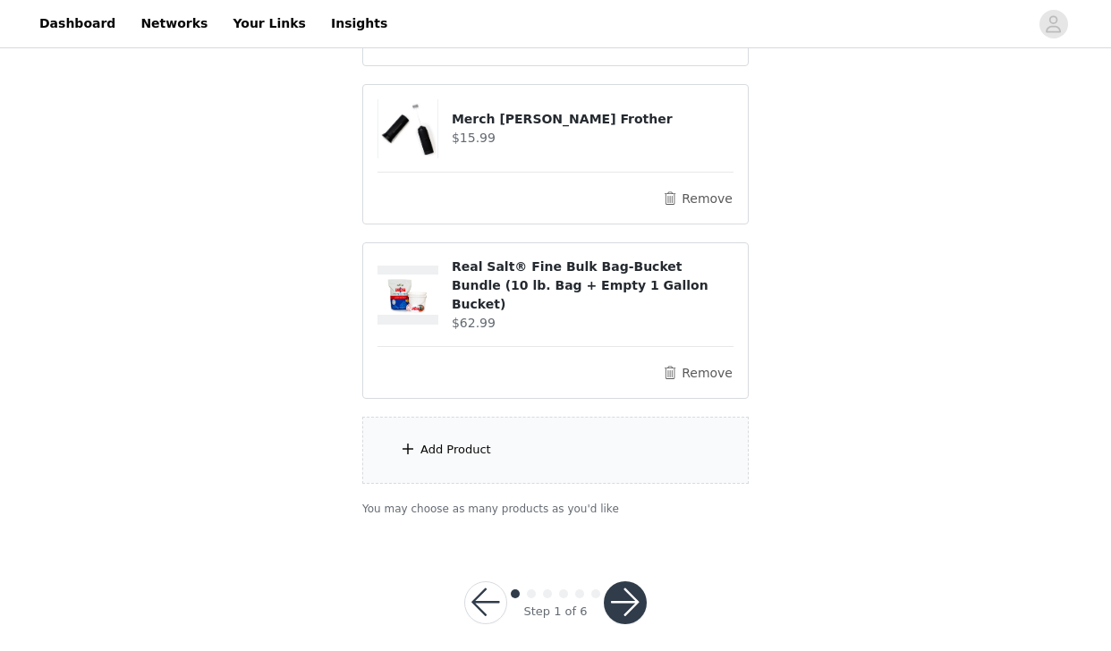
click at [556, 421] on div "Add Product" at bounding box center [555, 450] width 386 height 67
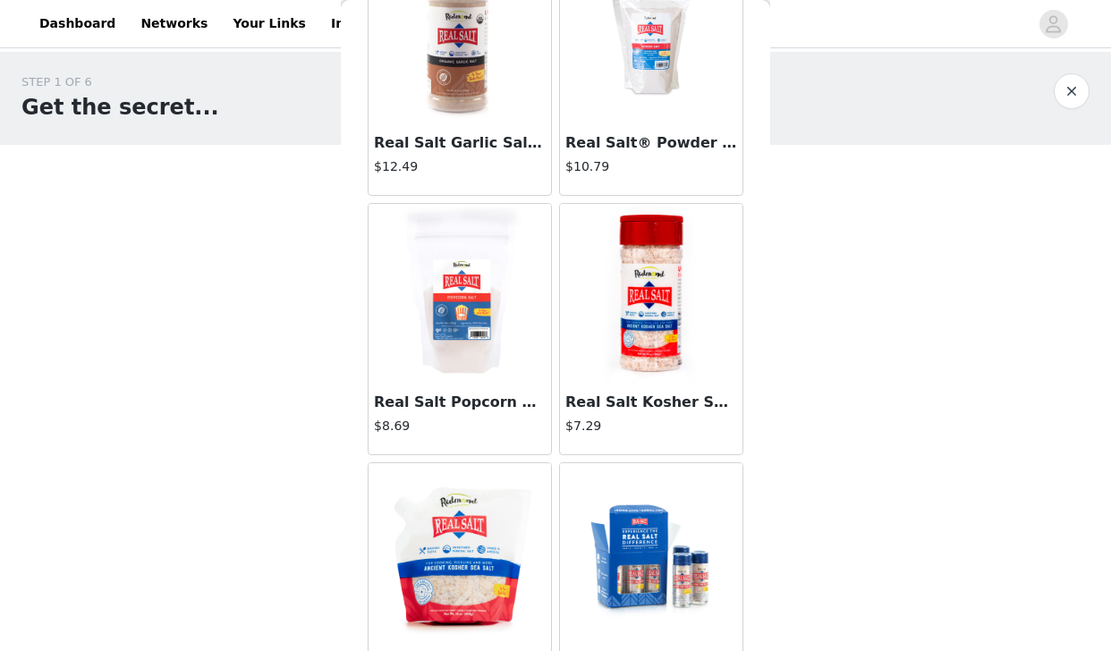
scroll to position [1965, 0]
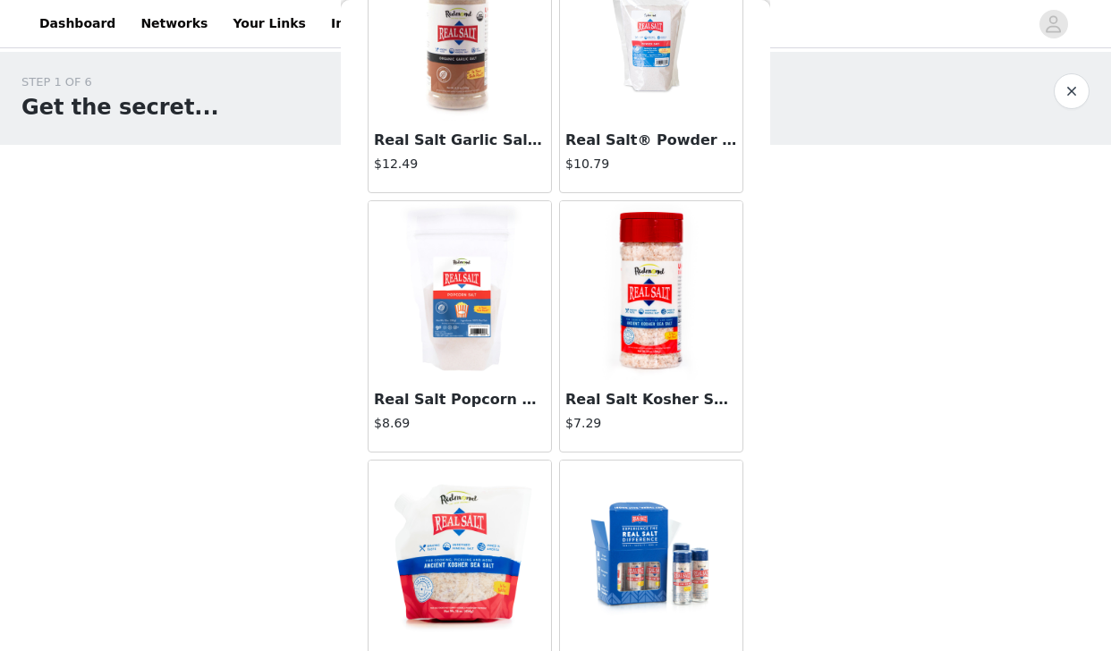
click at [486, 344] on img at bounding box center [459, 290] width 179 height 179
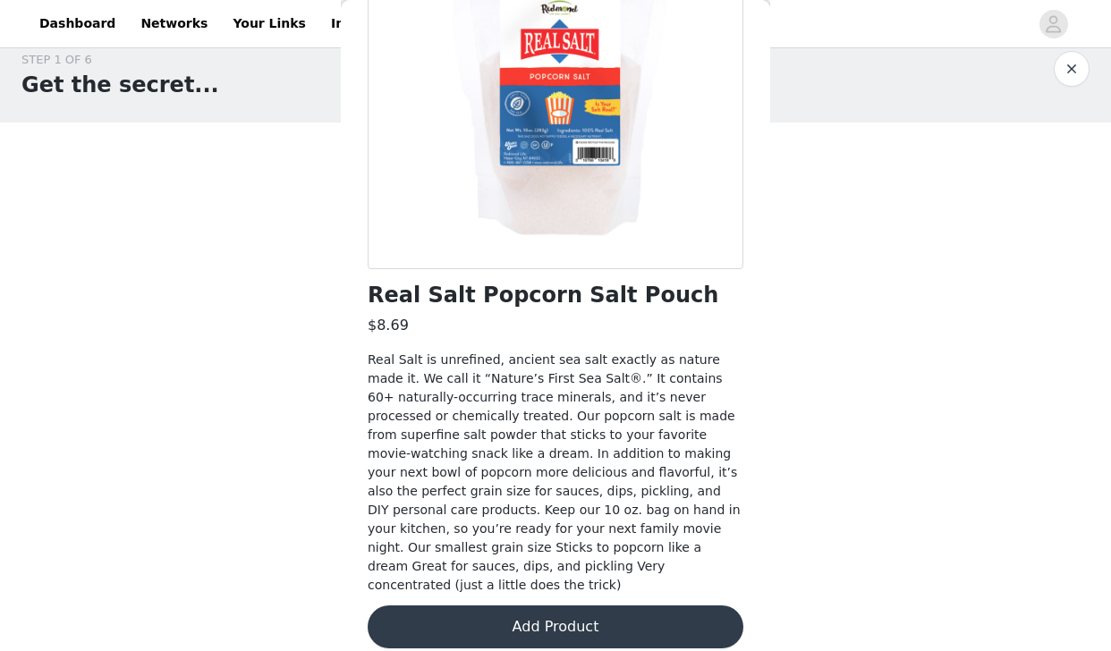
scroll to position [30, 0]
click at [641, 610] on button "Add Product" at bounding box center [556, 627] width 376 height 43
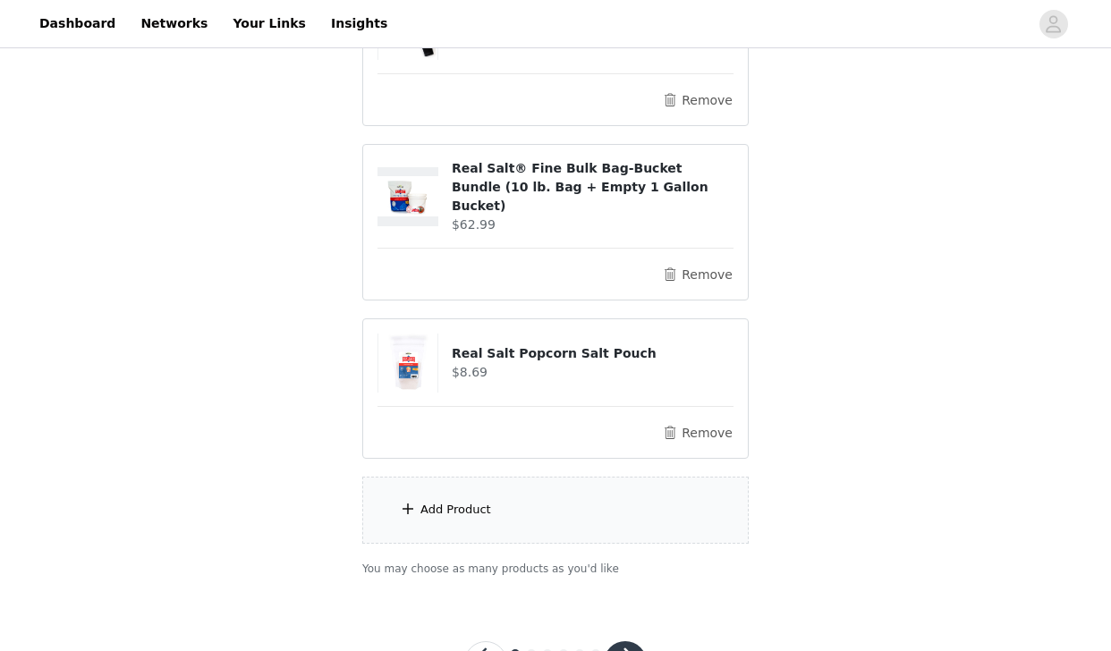
scroll to position [1113, 0]
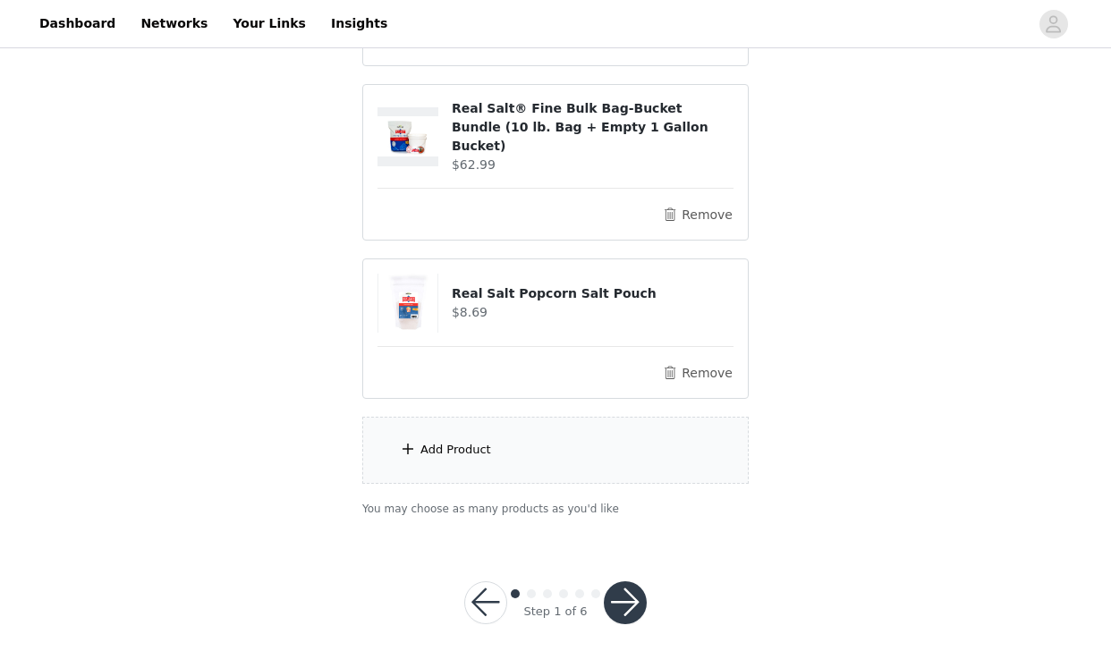
click at [552, 417] on div "Add Product" at bounding box center [555, 450] width 386 height 67
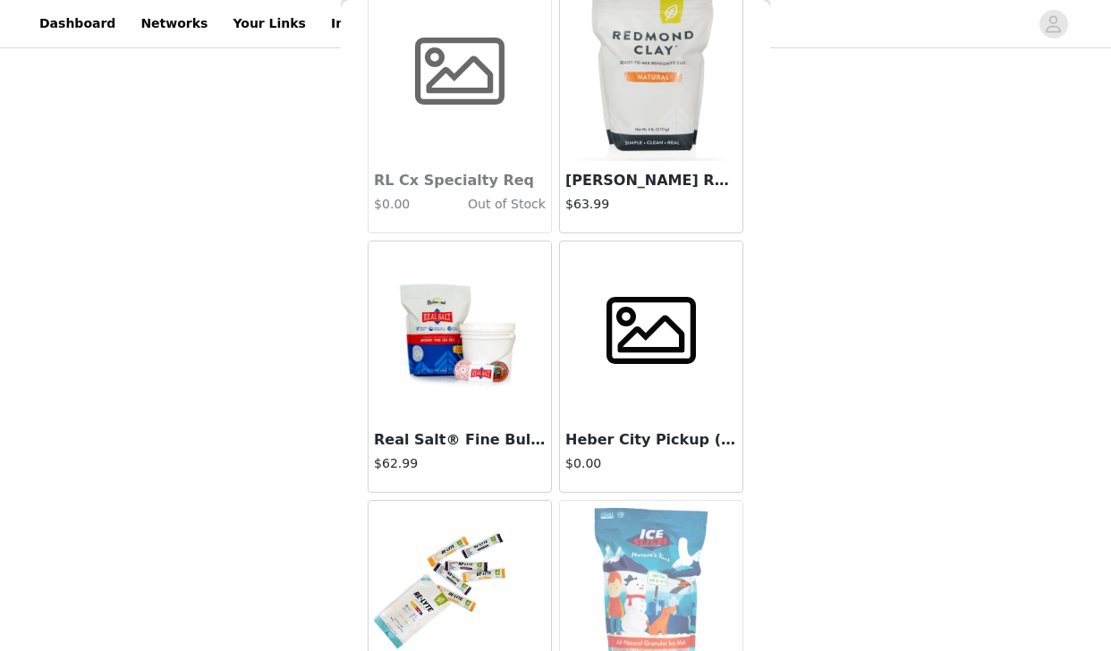
scroll to position [11003, 0]
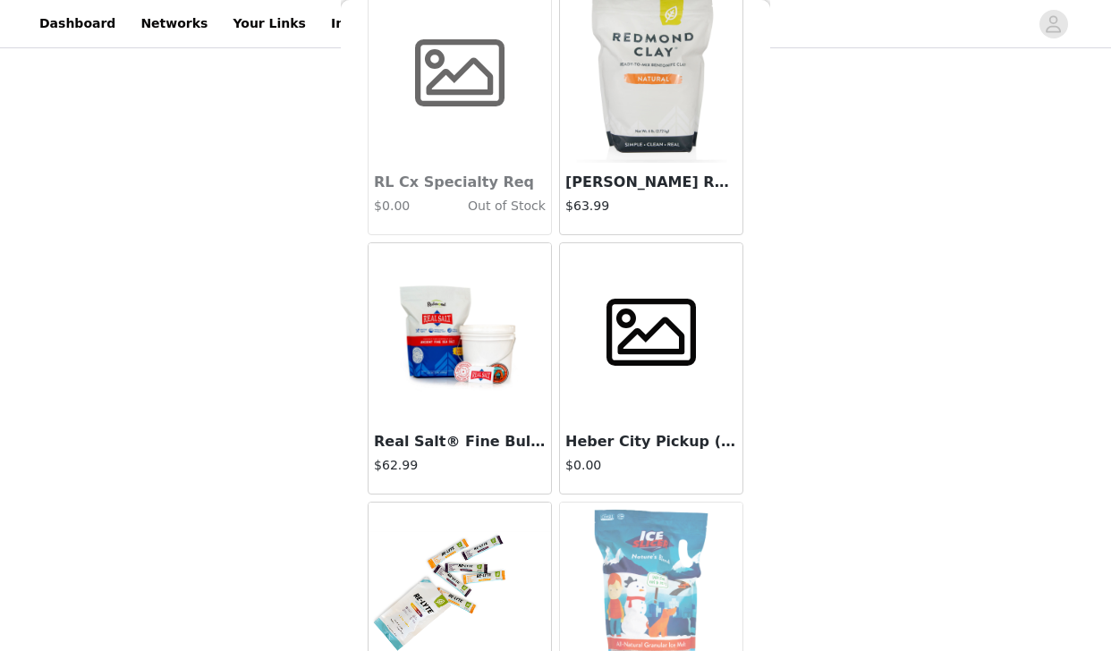
click at [447, 368] on img at bounding box center [460, 333] width 183 height 122
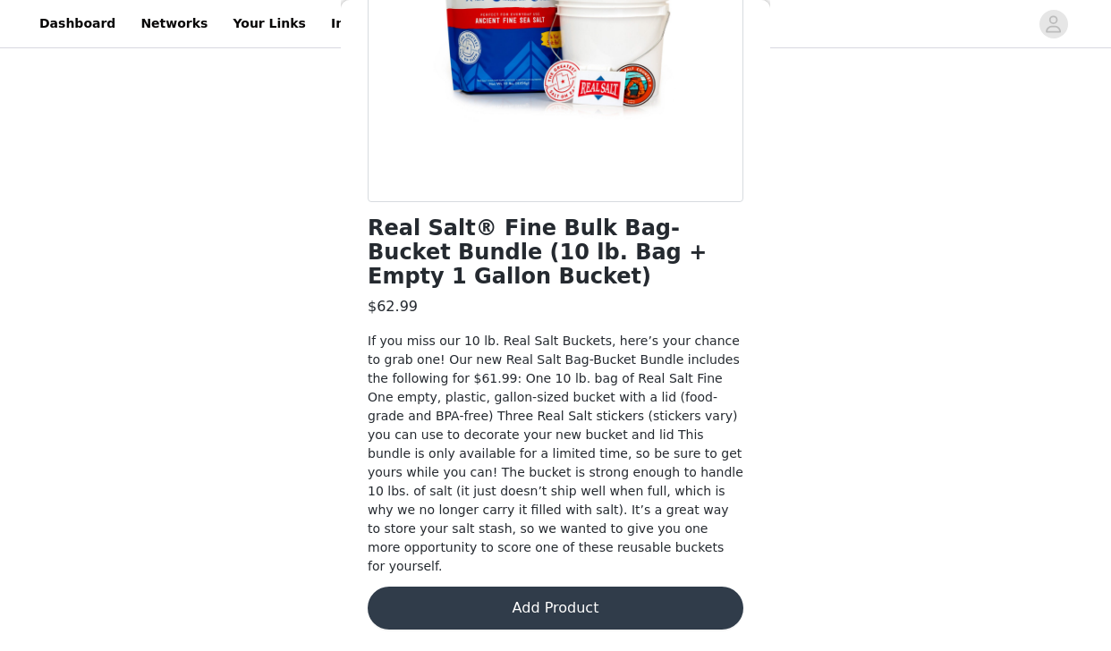
scroll to position [252, 0]
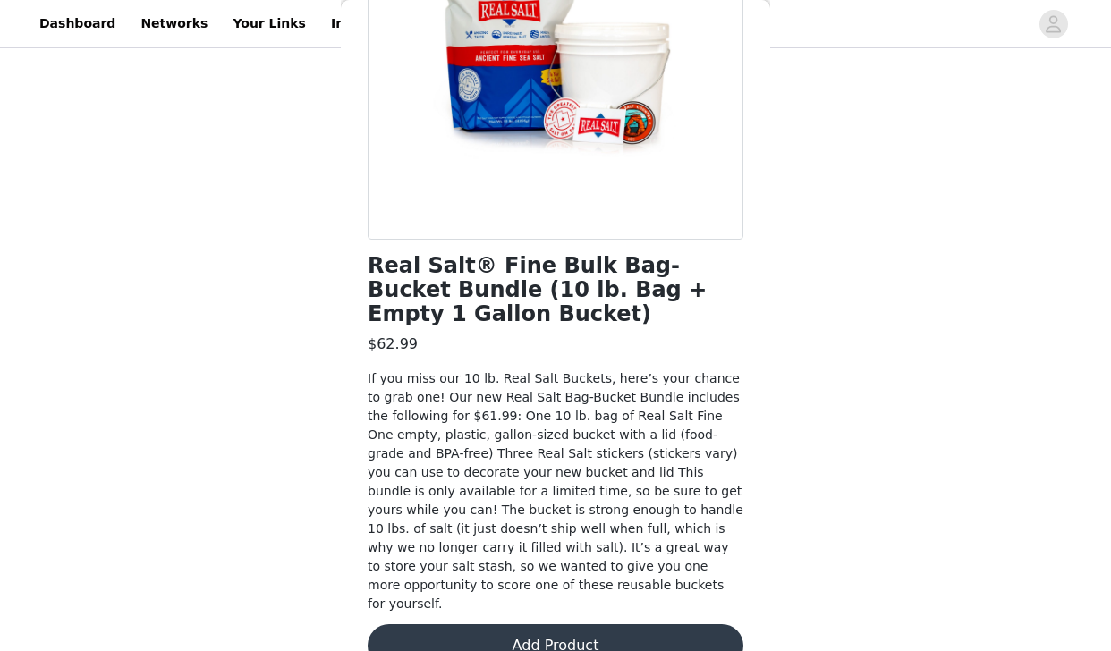
click at [636, 624] on button "Add Product" at bounding box center [556, 645] width 376 height 43
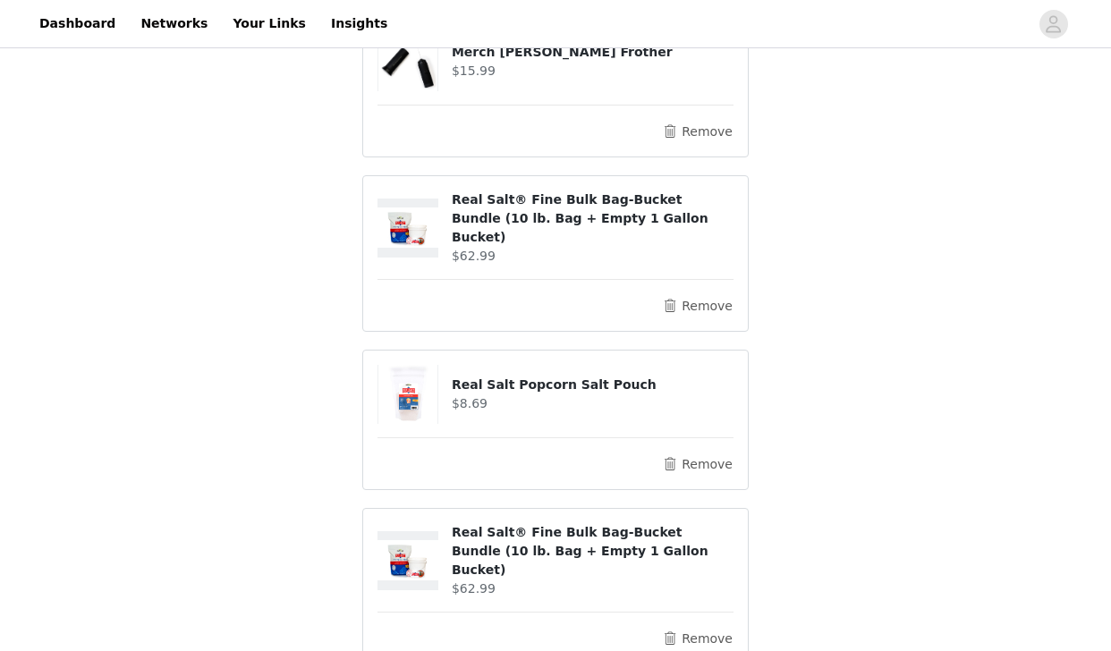
scroll to position [1271, 0]
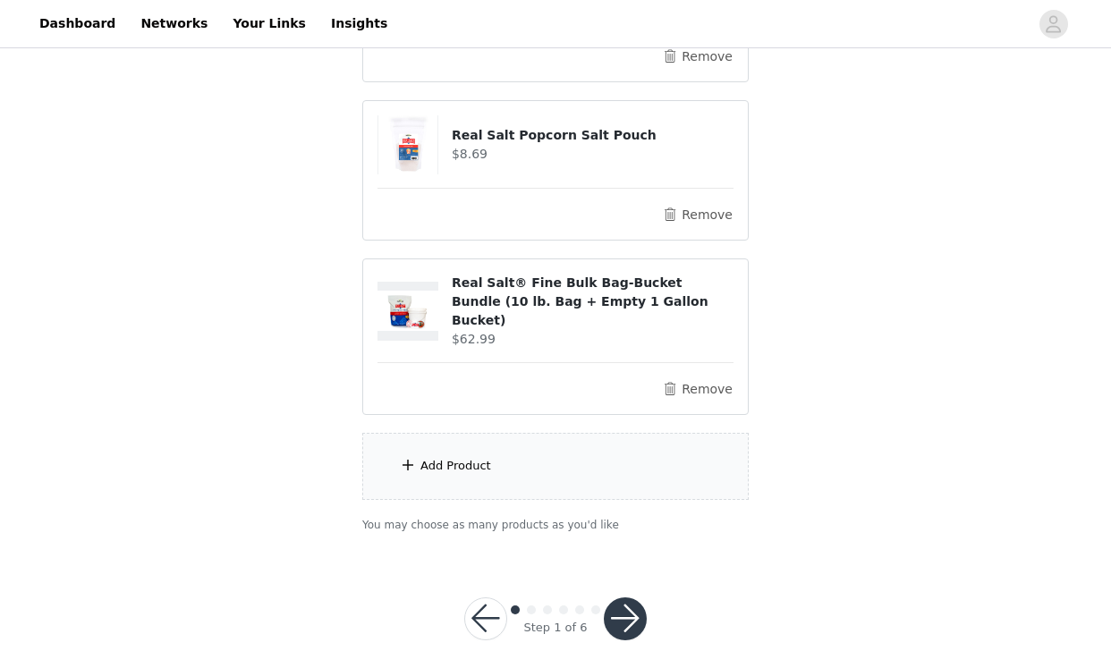
click at [531, 450] on div "Add Product" at bounding box center [555, 466] width 386 height 67
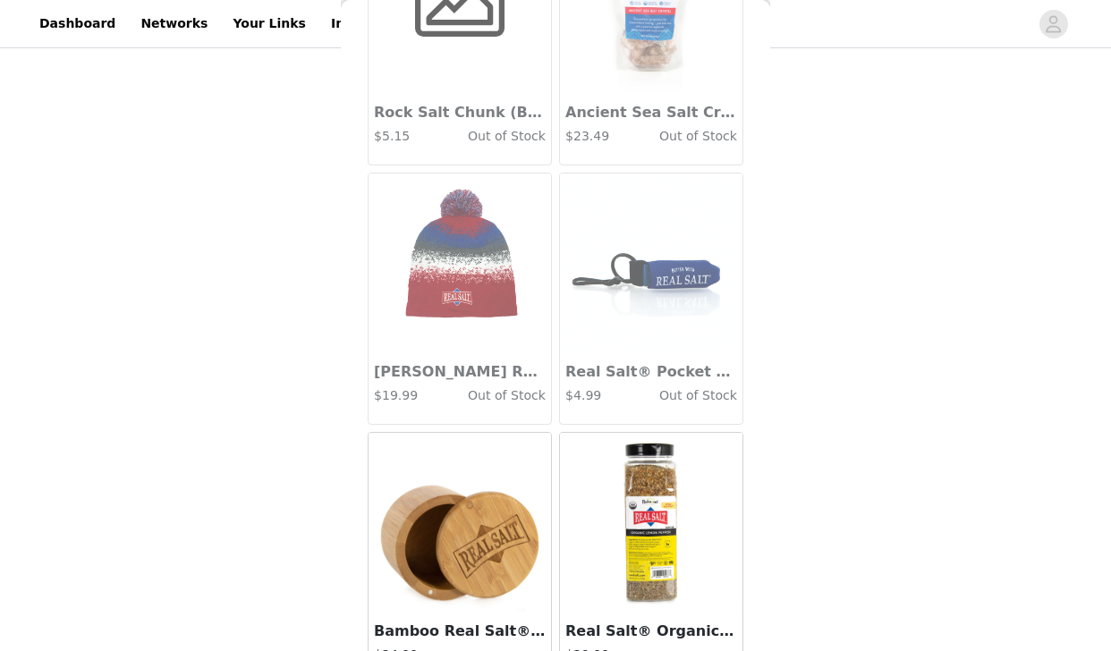
scroll to position [4849, 0]
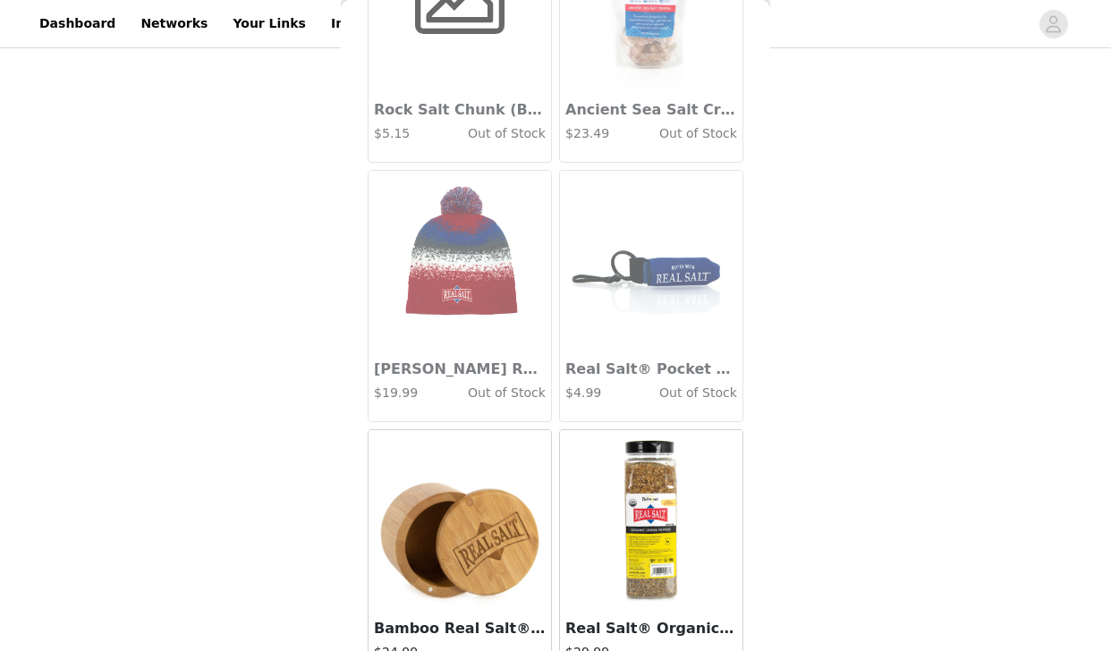
click at [637, 89] on img at bounding box center [651, 0] width 179 height 179
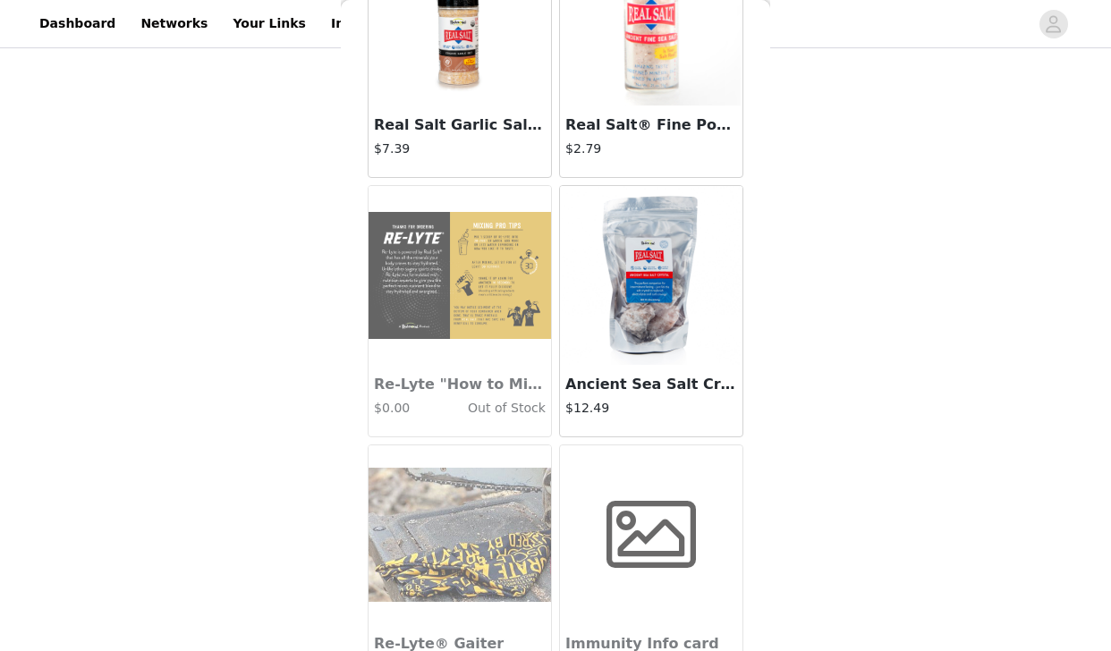
click at [618, 358] on img at bounding box center [651, 275] width 179 height 179
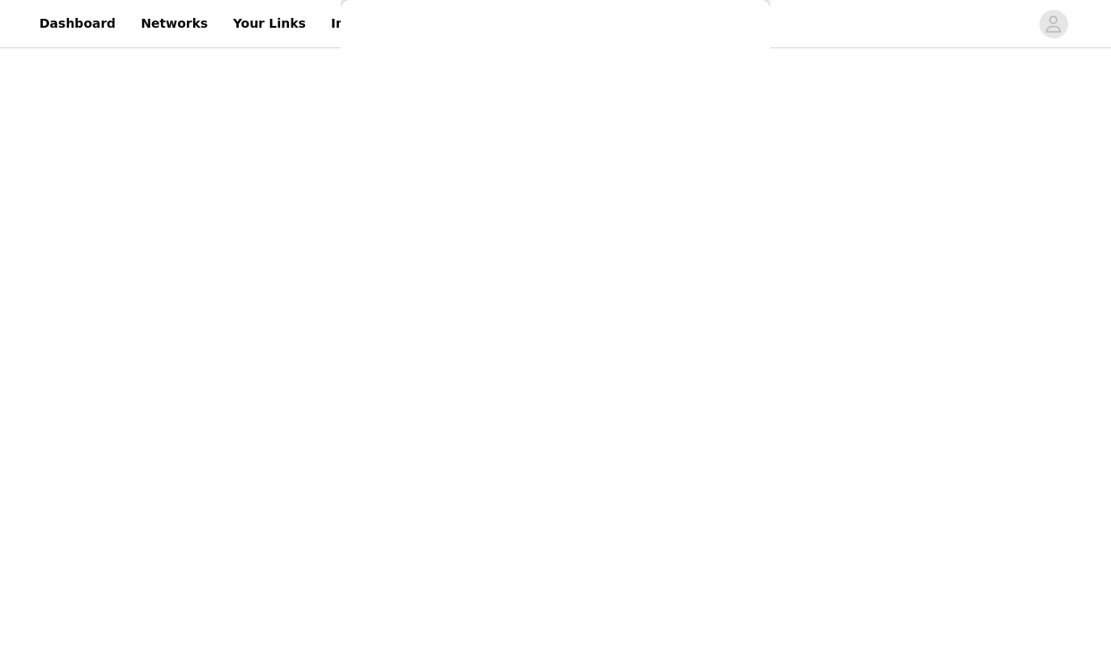
scroll to position [279, 0]
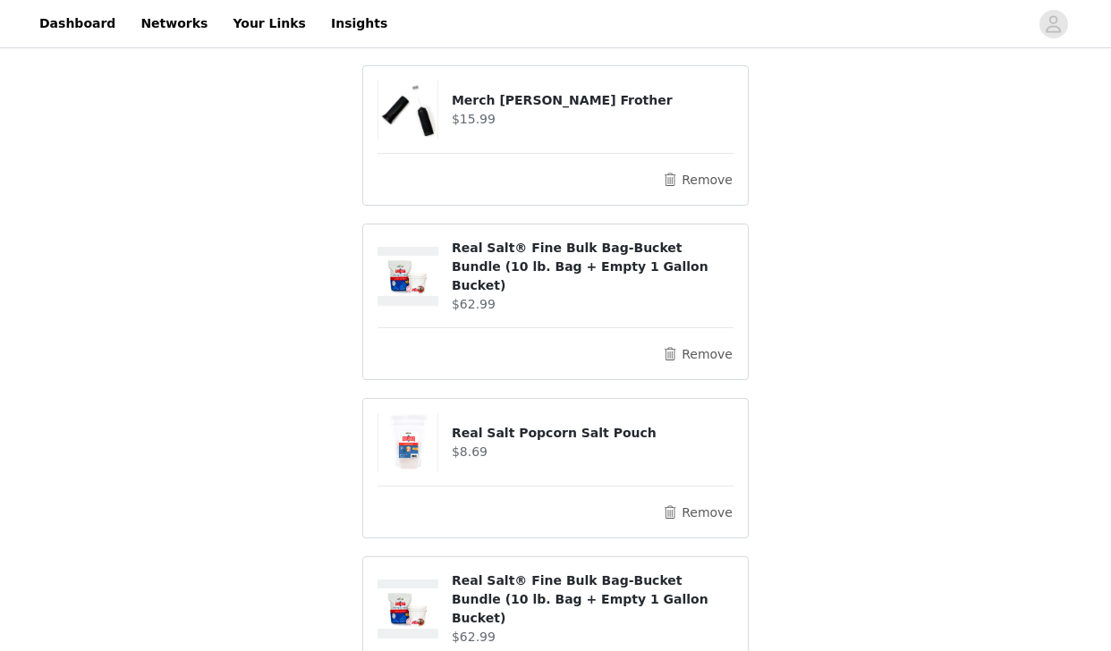
scroll to position [1430, 0]
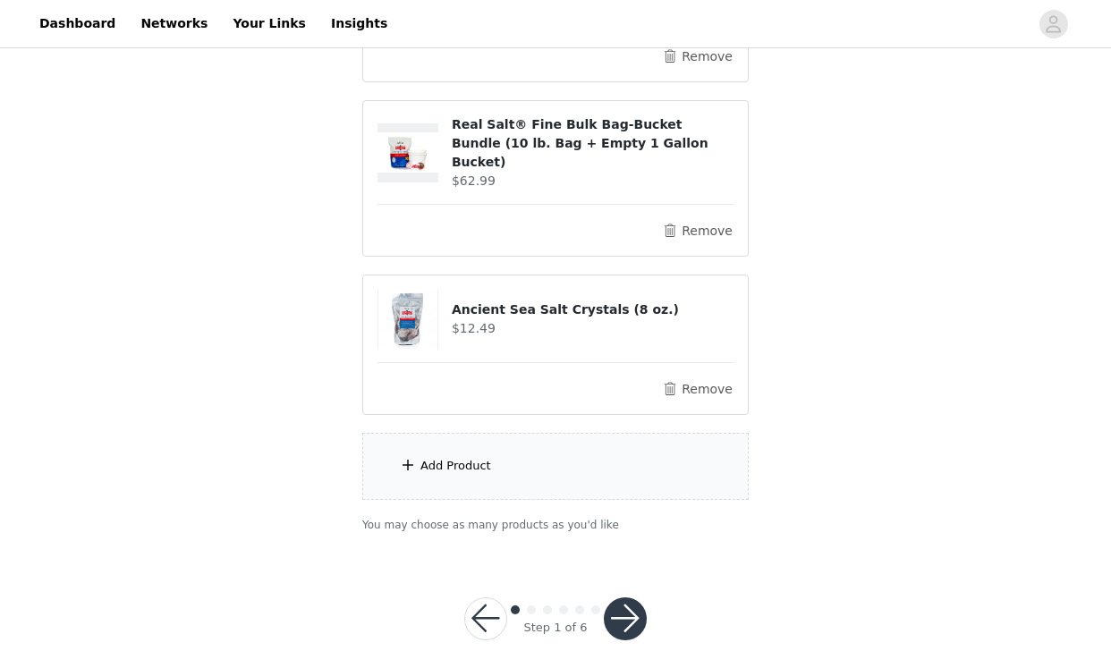
click at [548, 444] on div "Add Product" at bounding box center [555, 466] width 386 height 67
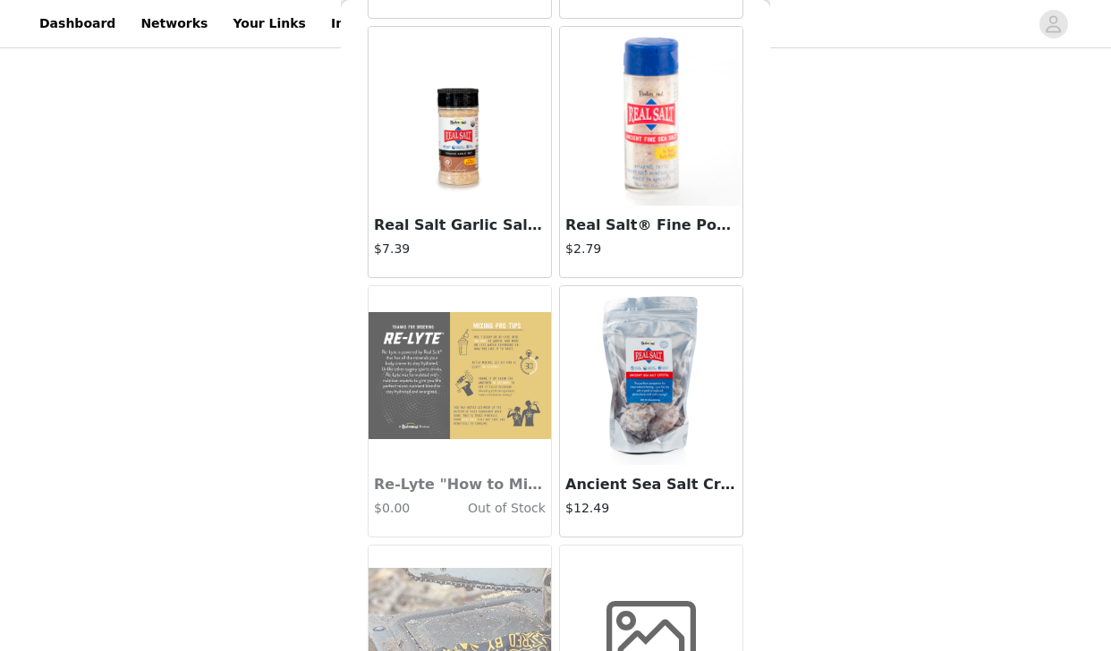
scroll to position [6096, 0]
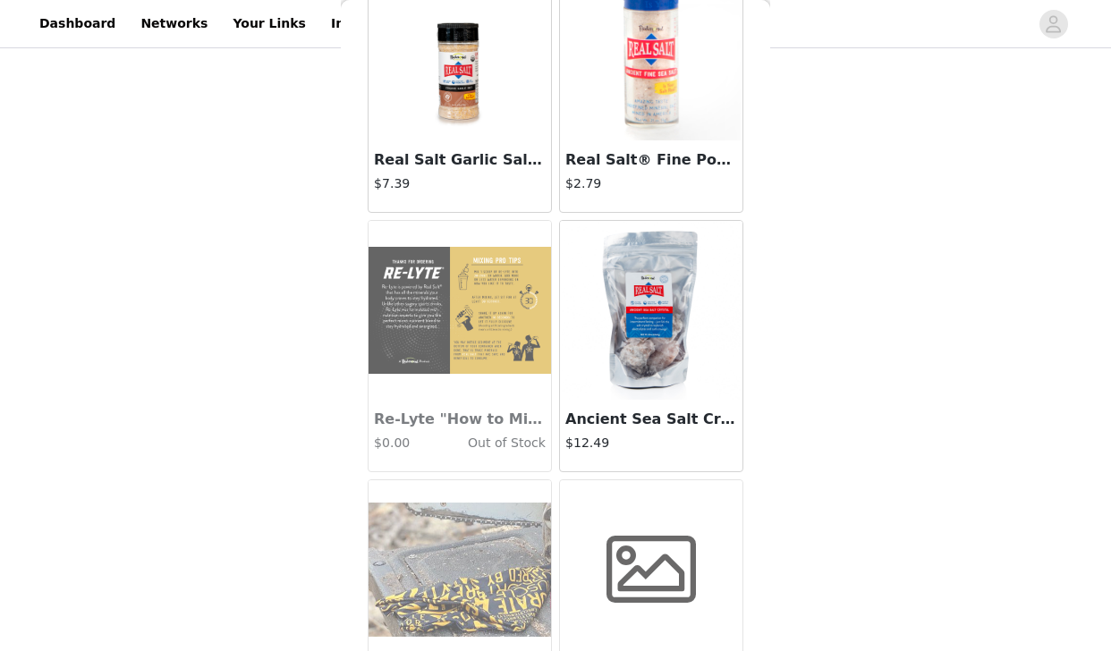
click at [630, 404] on div "Ancient Sea Salt Crystals (8 oz.) $12.49" at bounding box center [651, 436] width 183 height 72
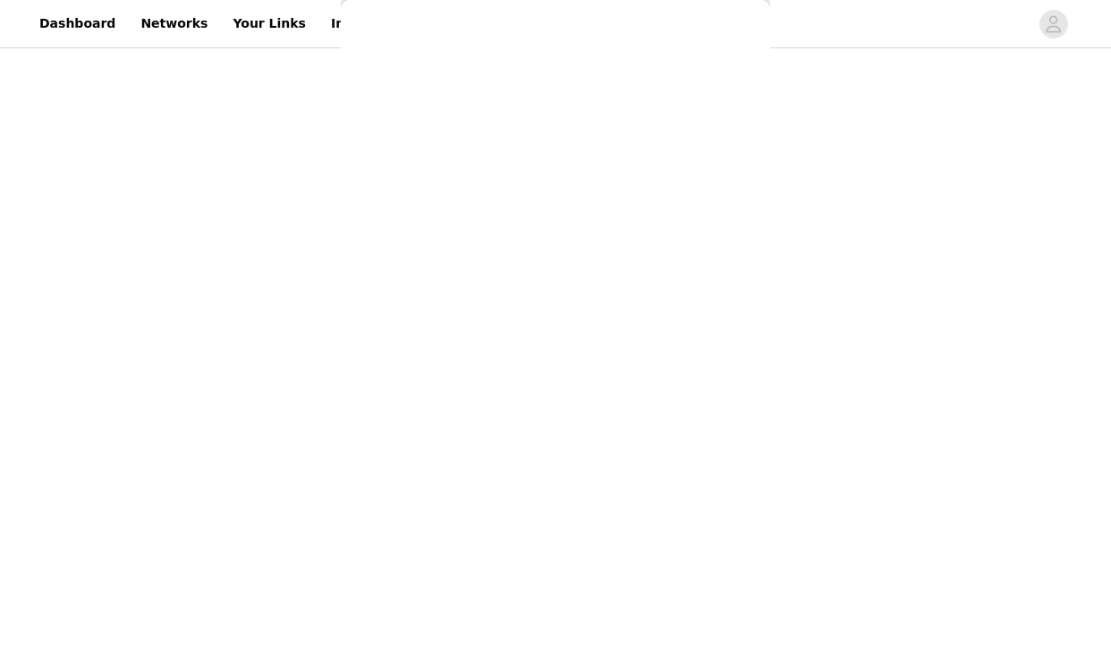
scroll to position [279, 0]
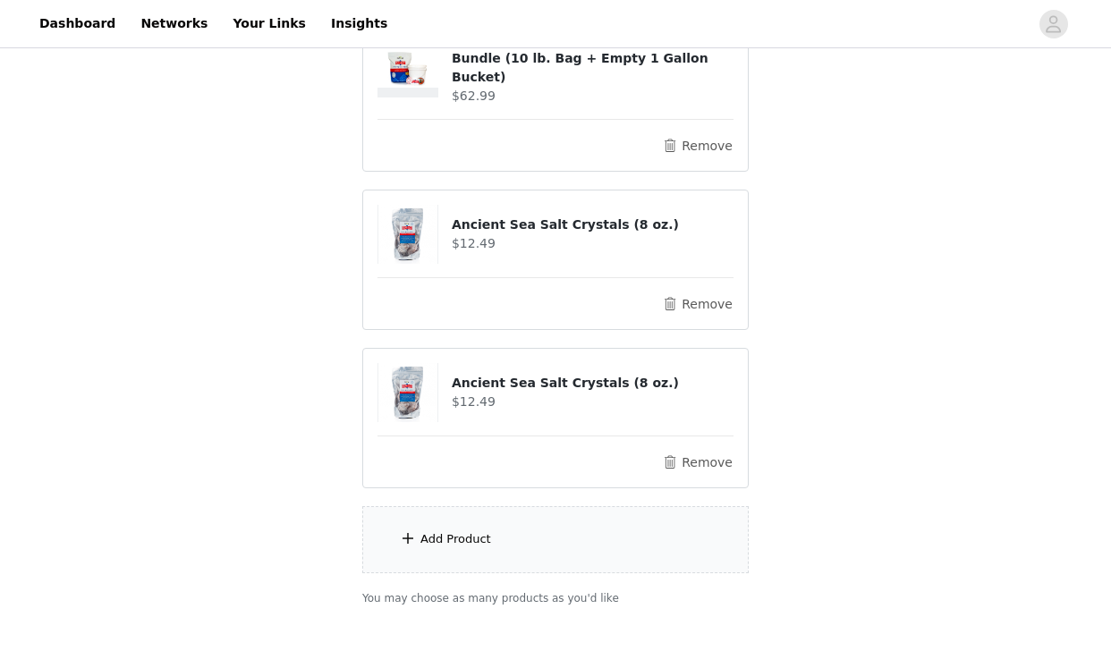
scroll to position [1588, 0]
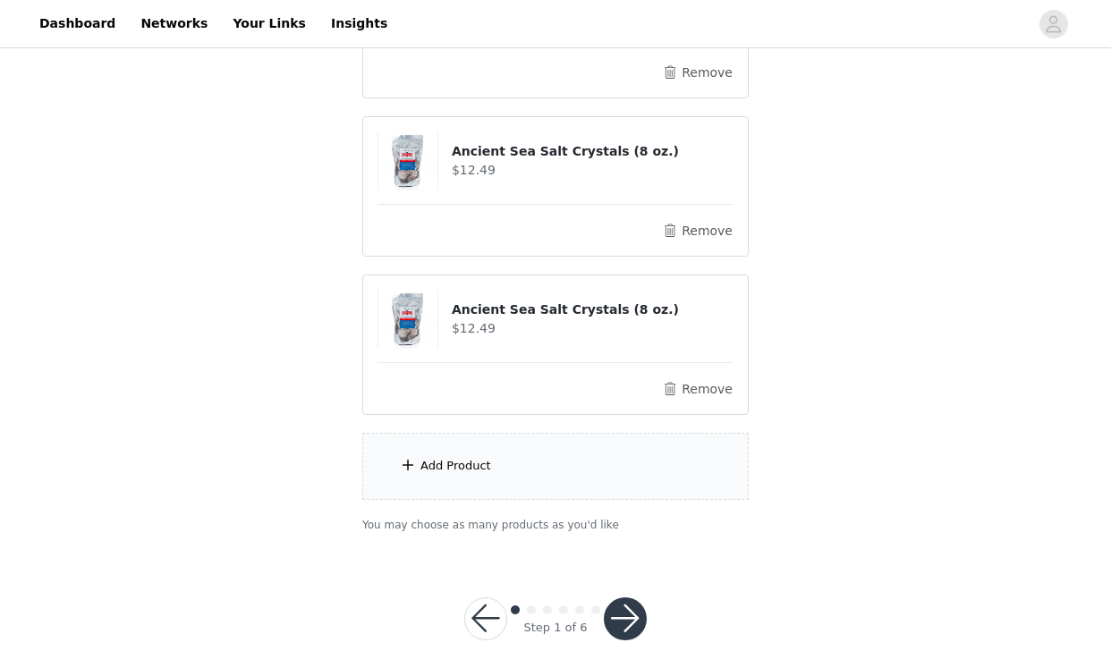
click at [620, 598] on button "button" at bounding box center [625, 619] width 43 height 43
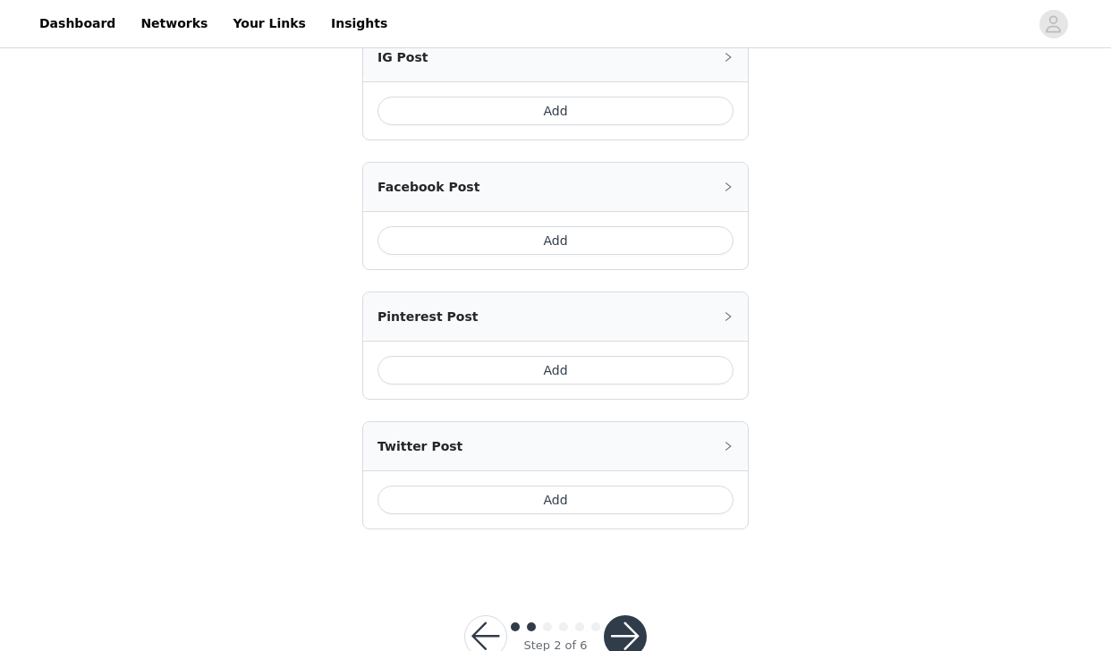
scroll to position [1691, 0]
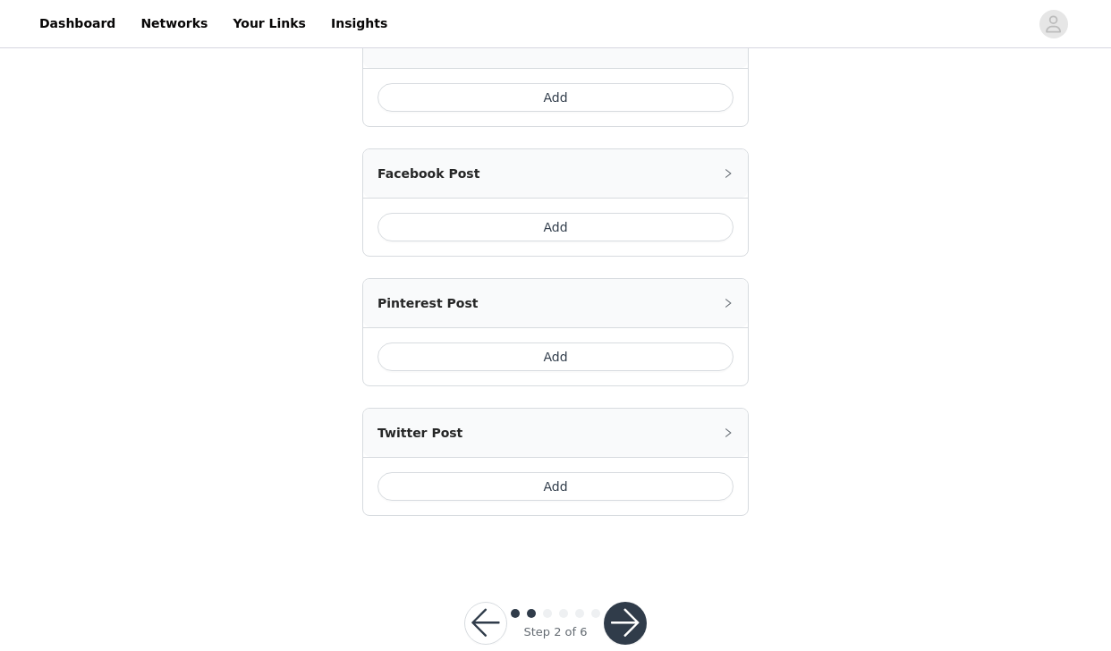
click at [620, 602] on button "button" at bounding box center [625, 623] width 43 height 43
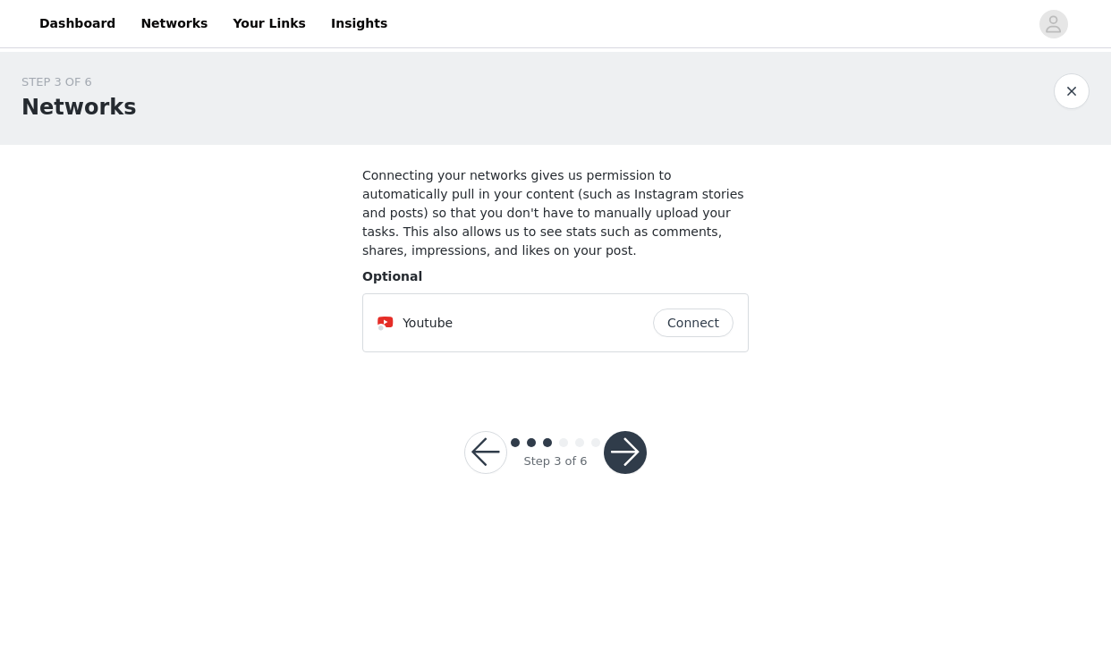
click at [622, 452] on button "button" at bounding box center [625, 452] width 43 height 43
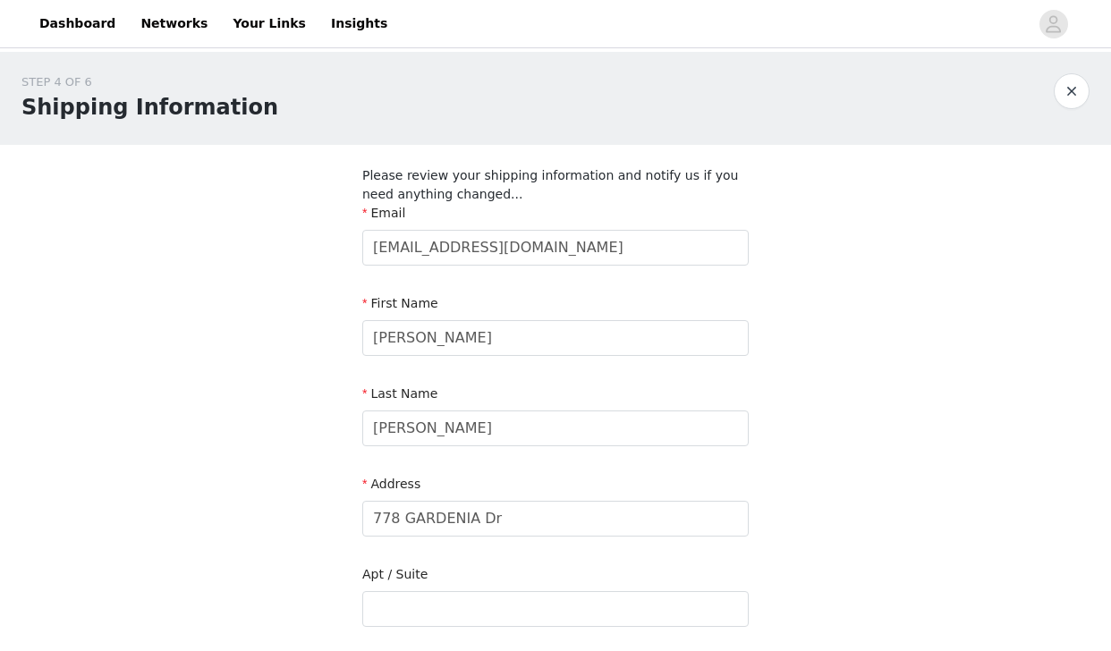
scroll to position [606, 0]
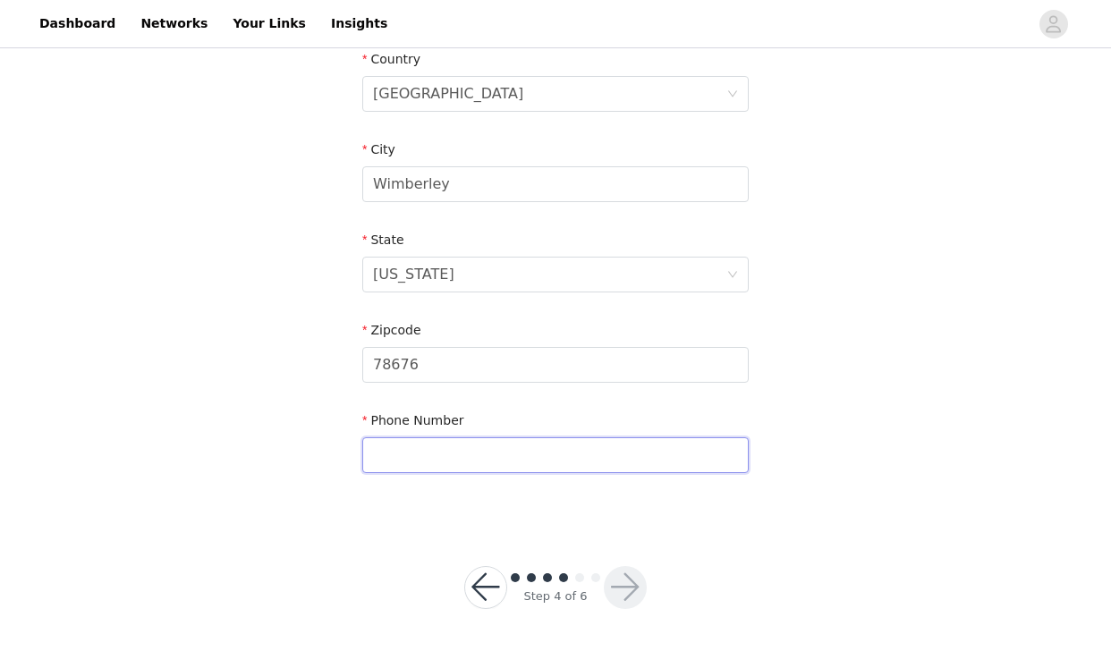
click at [563, 454] on input "text" at bounding box center [555, 455] width 386 height 36
type input "7138551090"
click at [616, 582] on button "button" at bounding box center [625, 587] width 43 height 43
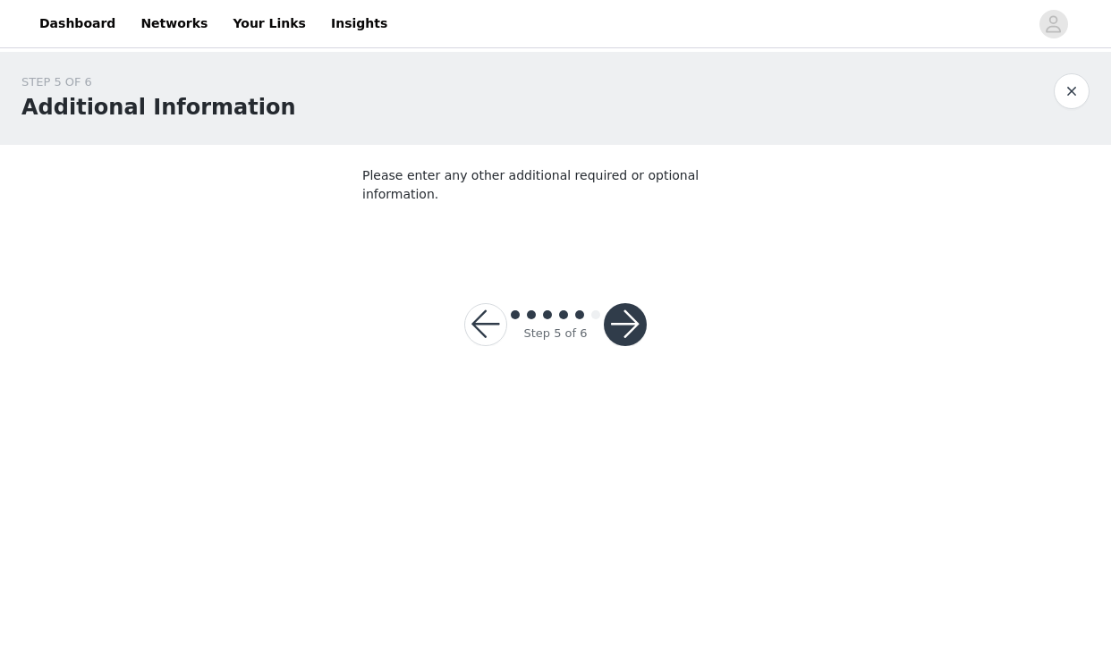
click at [624, 307] on button "button" at bounding box center [625, 324] width 43 height 43
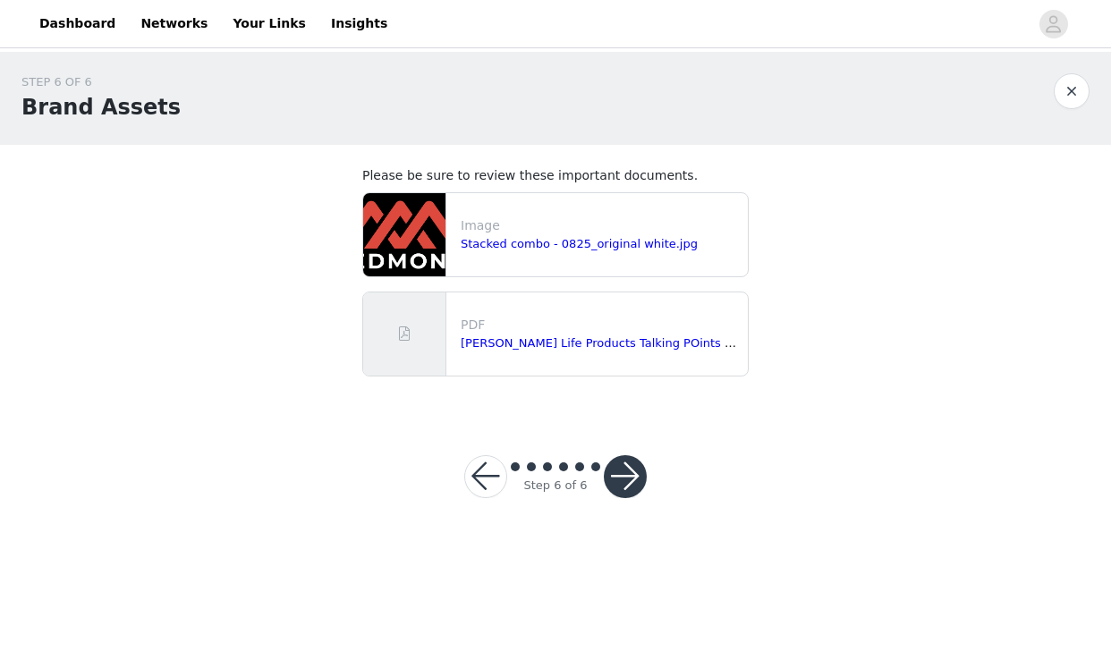
click at [625, 479] on button "button" at bounding box center [625, 476] width 43 height 43
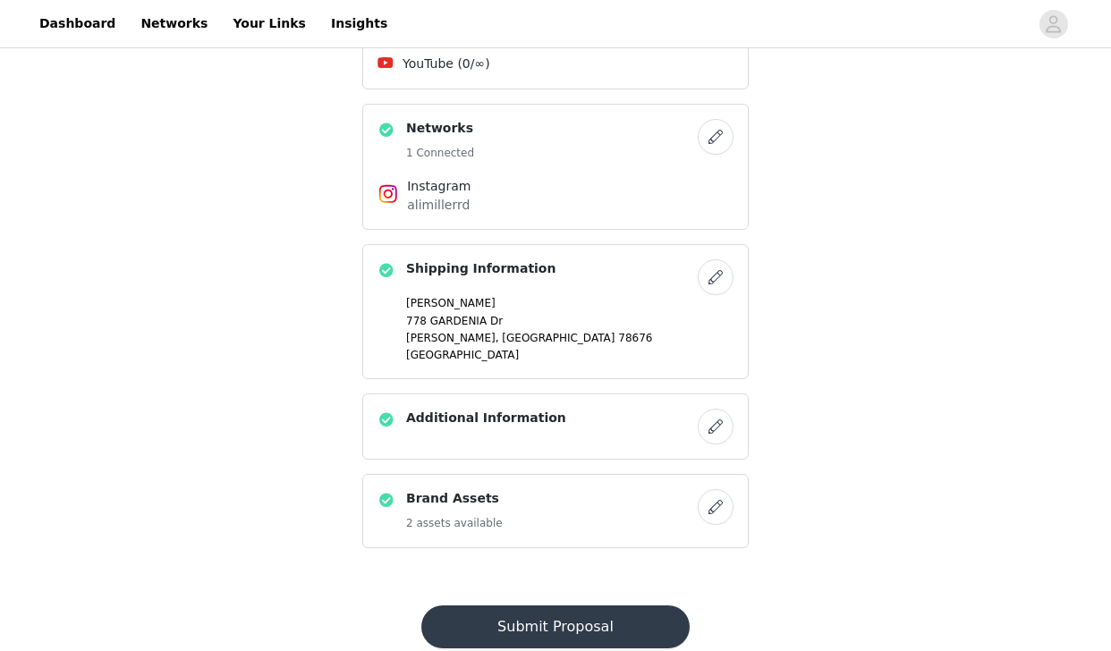
scroll to position [1276, 0]
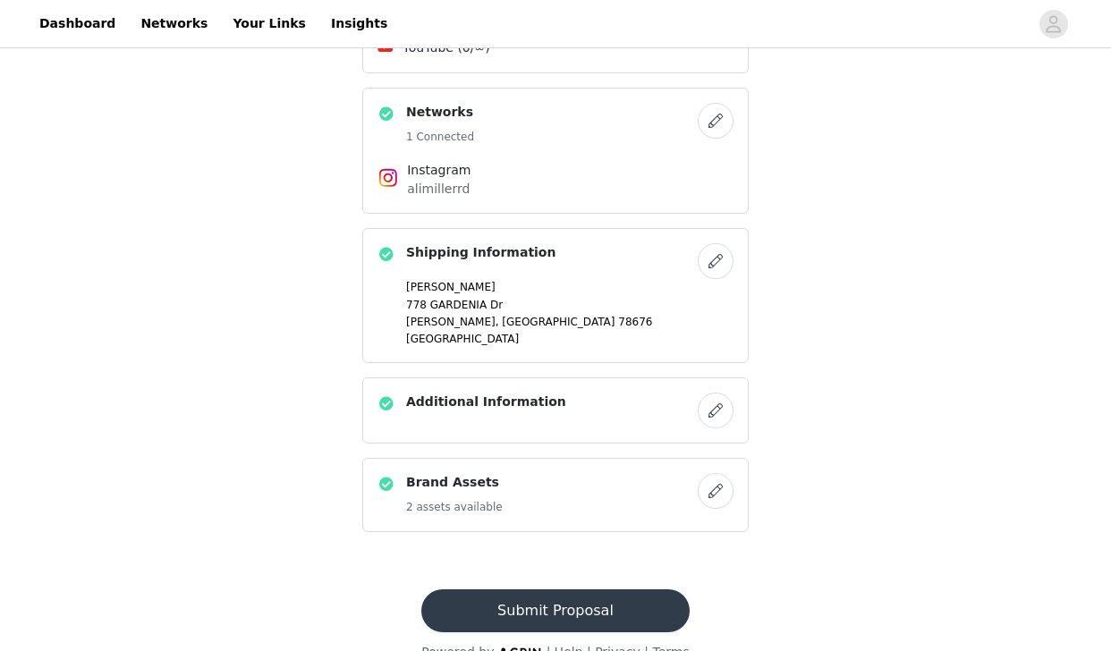
click at [598, 590] on button "Submit Proposal" at bounding box center [554, 611] width 267 height 43
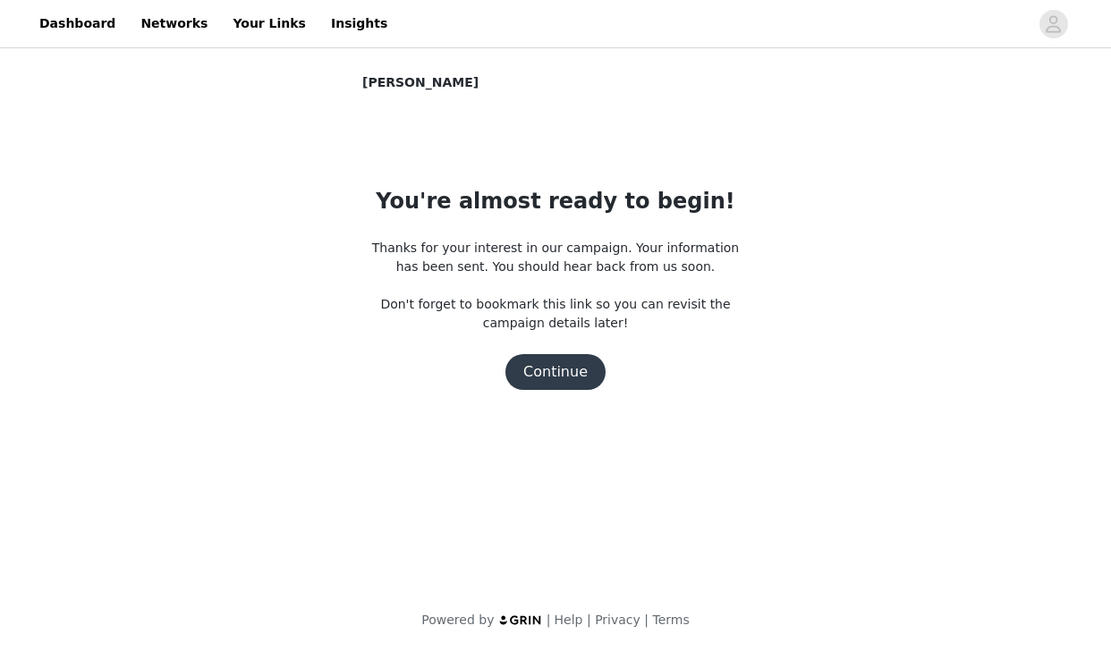
scroll to position [0, 0]
click at [555, 371] on button "Continue" at bounding box center [555, 372] width 100 height 36
